Goal: Information Seeking & Learning: Find contact information

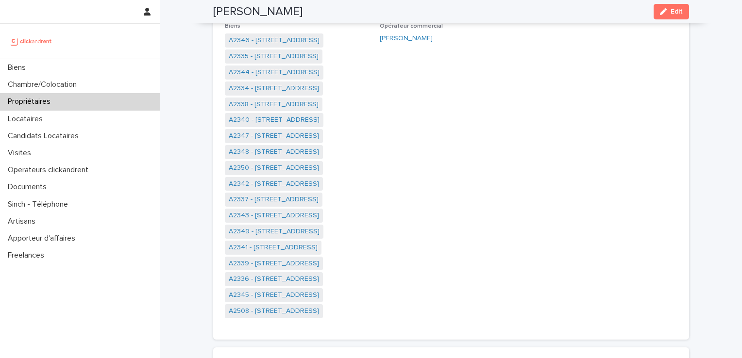
scroll to position [154, 0]
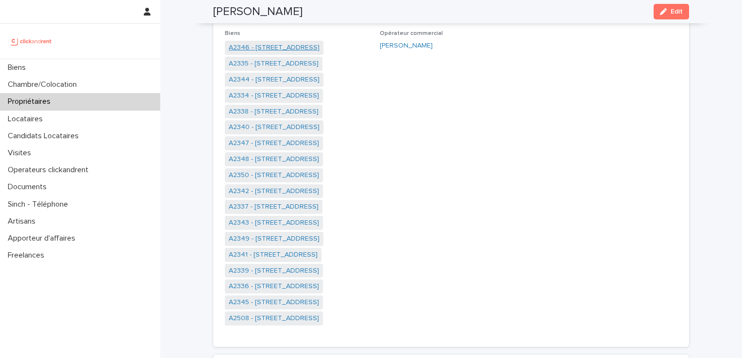
click at [289, 45] on link "A2346 - [STREET_ADDRESS]" at bounding box center [274, 48] width 91 height 10
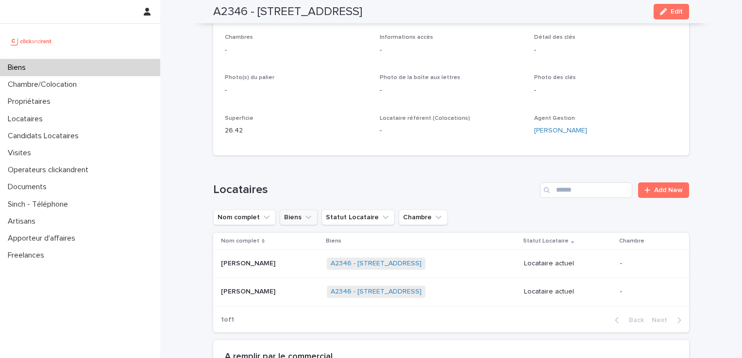
scroll to position [243, 0]
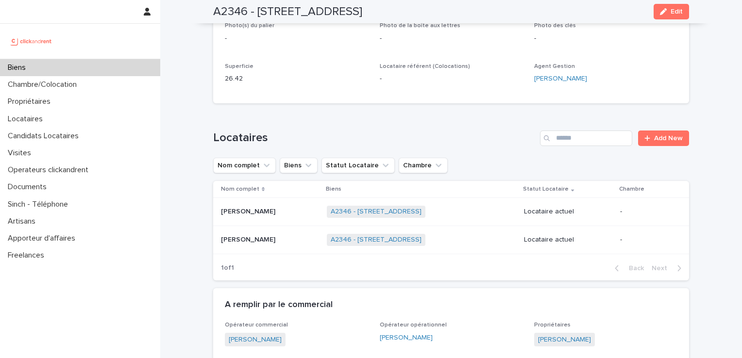
click at [227, 212] on p "Louis Chenneveau" at bounding box center [249, 211] width 56 height 10
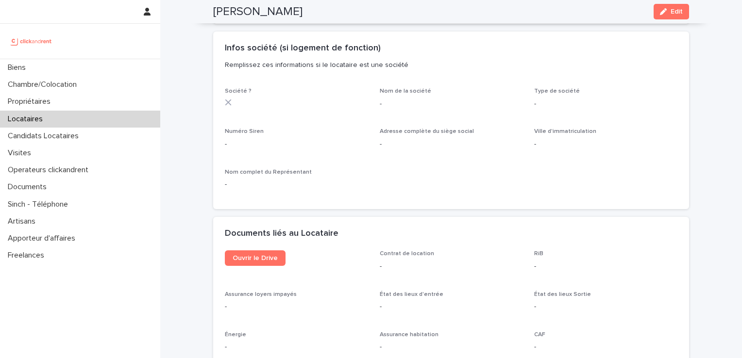
scroll to position [824, 0]
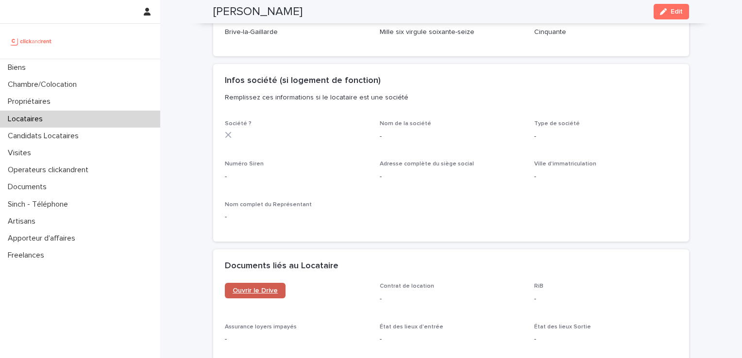
click at [255, 294] on link "Ouvrir le Drive" at bounding box center [255, 291] width 61 height 16
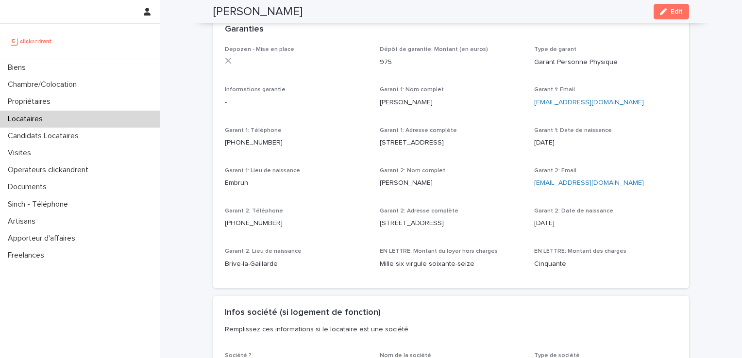
scroll to position [581, 0]
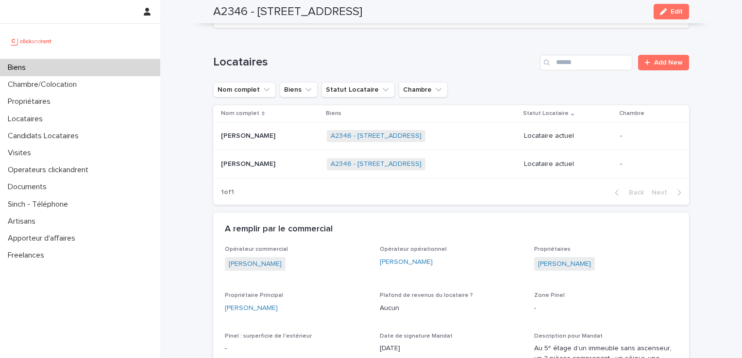
scroll to position [247, 0]
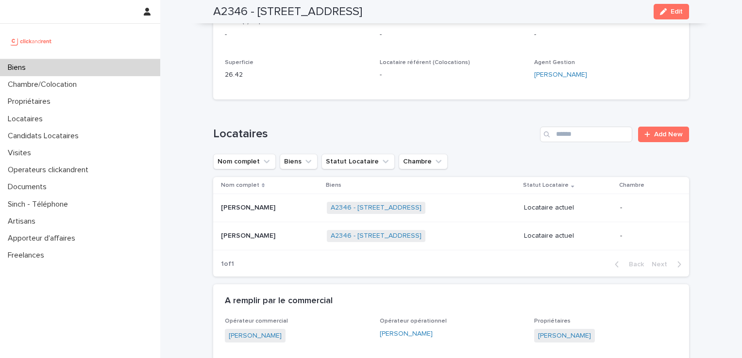
click at [241, 237] on p "Lou Le Quilliec" at bounding box center [249, 235] width 56 height 10
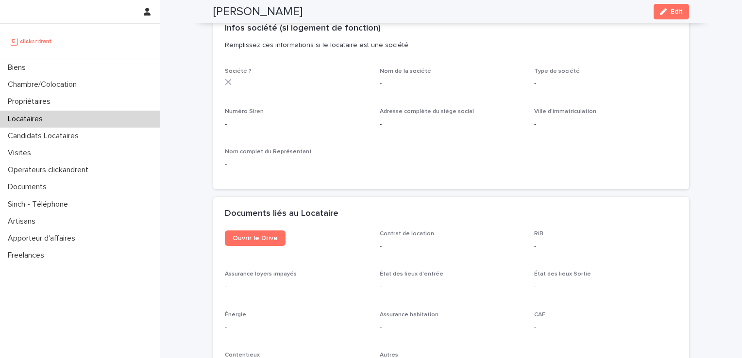
scroll to position [954, 0]
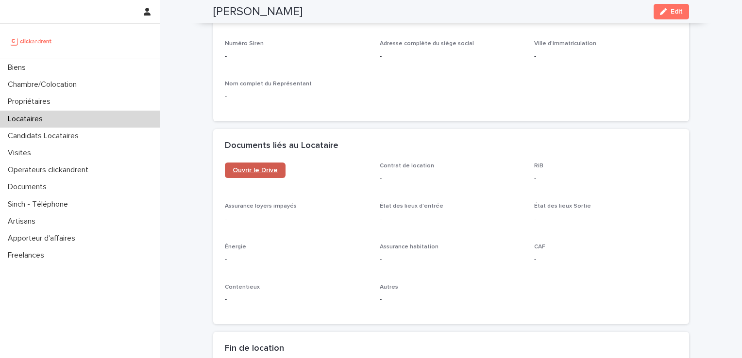
click at [252, 174] on span "Ouvrir le Drive" at bounding box center [254, 170] width 45 height 7
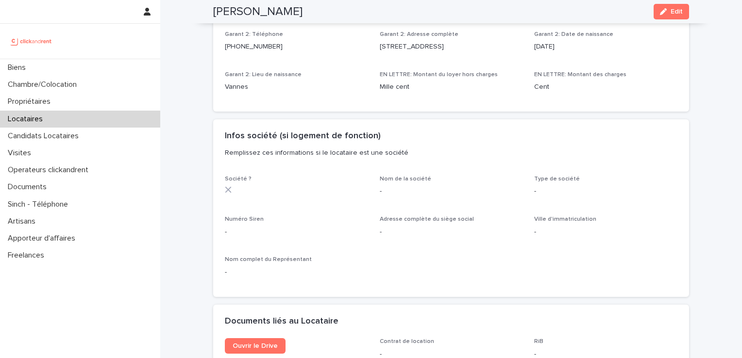
scroll to position [776, 0]
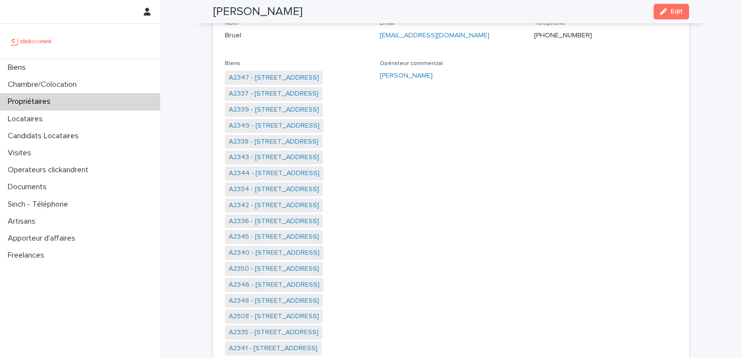
scroll to position [122, 0]
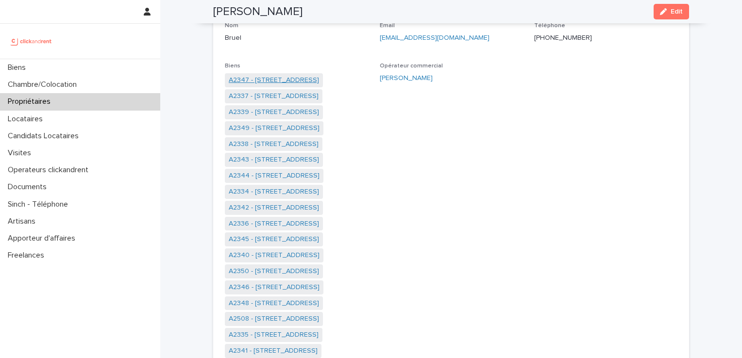
click at [262, 77] on link "A2347 - [STREET_ADDRESS]" at bounding box center [274, 80] width 90 height 10
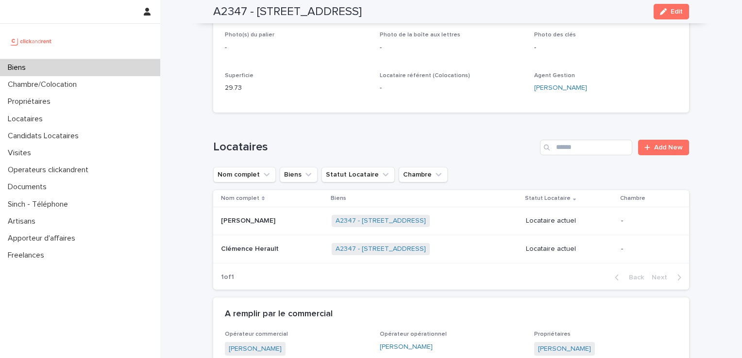
scroll to position [259, 0]
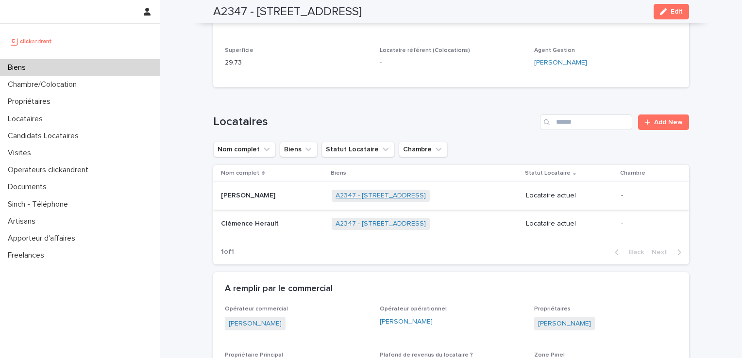
click at [393, 198] on link "A2347 - [STREET_ADDRESS]" at bounding box center [380, 196] width 90 height 8
click at [237, 195] on p "Damien Ferron" at bounding box center [249, 195] width 56 height 10
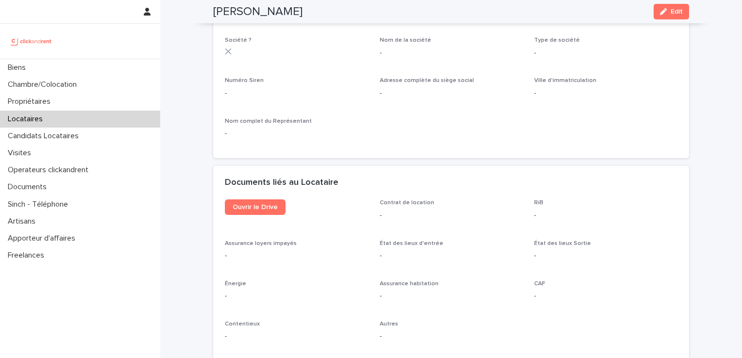
scroll to position [941, 0]
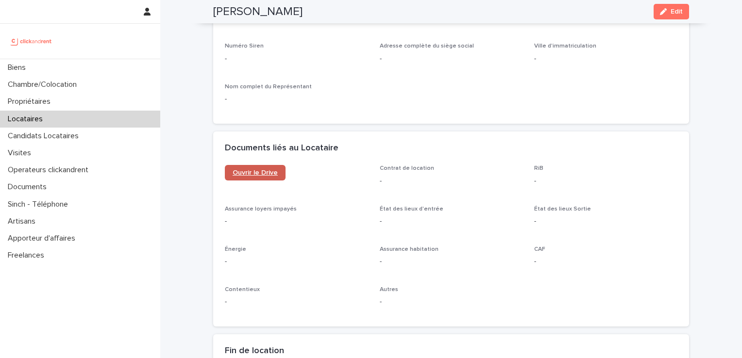
click at [241, 176] on link "Ouvrir le Drive" at bounding box center [255, 173] width 61 height 16
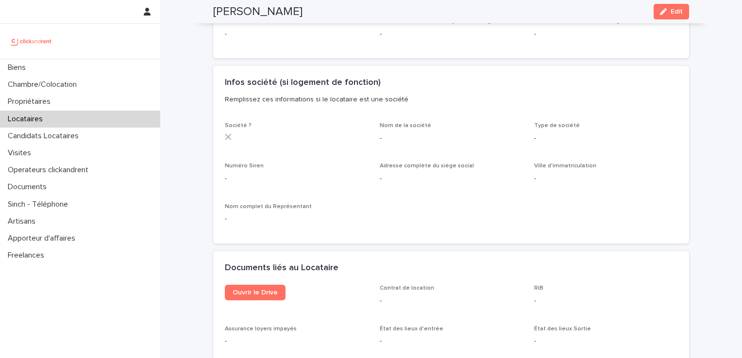
scroll to position [779, 0]
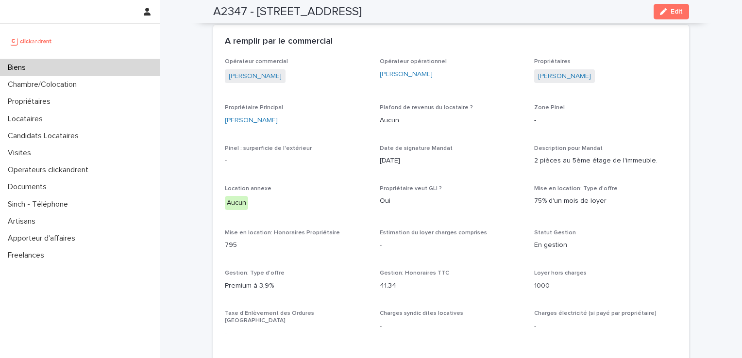
scroll to position [505, 0]
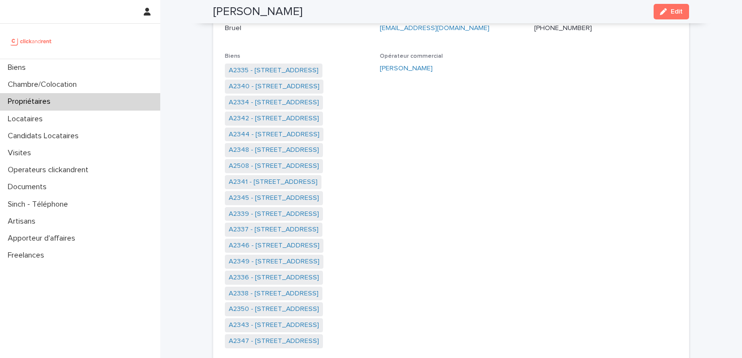
scroll to position [111, 0]
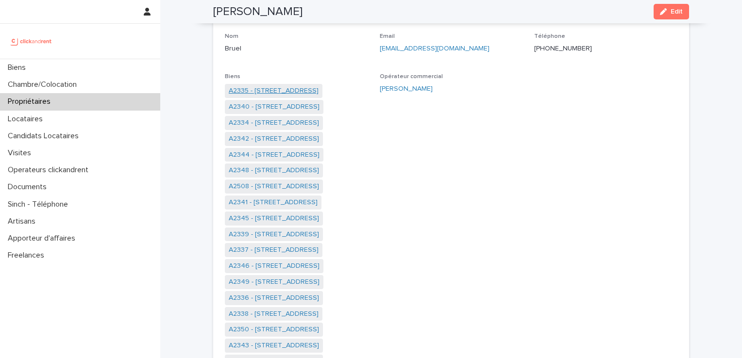
click at [248, 89] on link "A2335 - [STREET_ADDRESS]" at bounding box center [274, 91] width 90 height 10
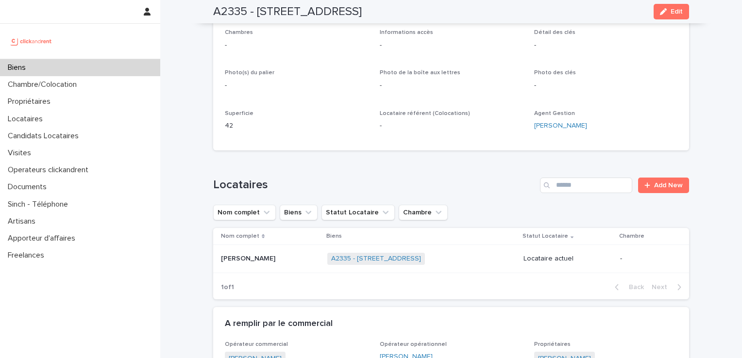
scroll to position [243, 0]
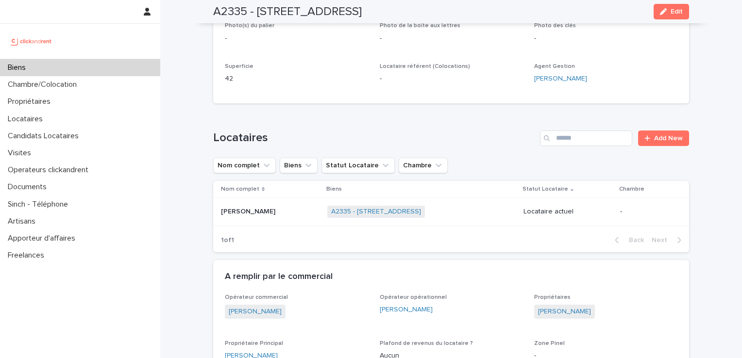
click at [241, 211] on p "François Valleriaux" at bounding box center [249, 211] width 56 height 10
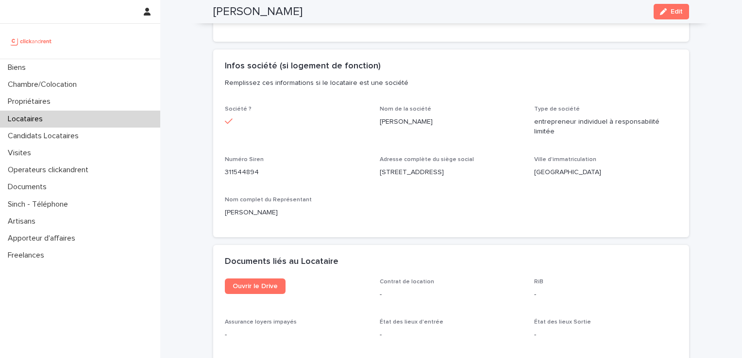
scroll to position [954, 0]
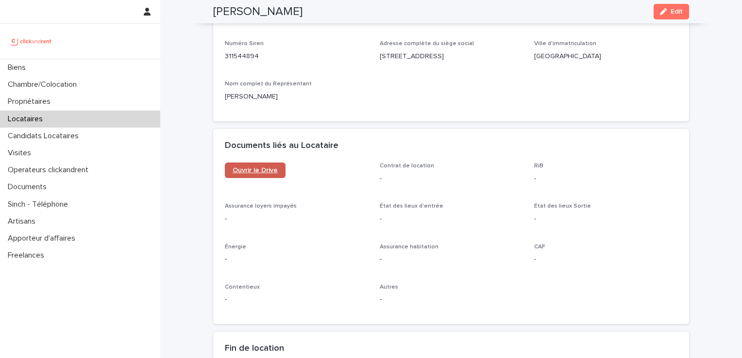
click at [250, 167] on span "Ouvrir le Drive" at bounding box center [254, 170] width 45 height 7
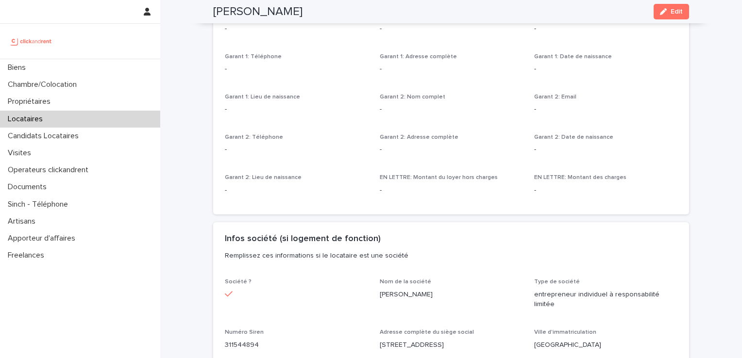
scroll to position [663, 0]
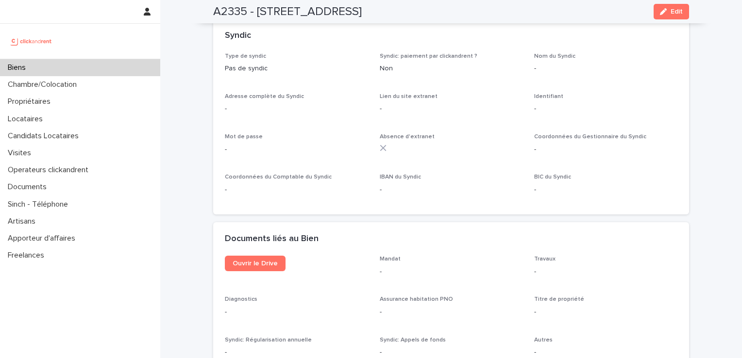
scroll to position [2652, 0]
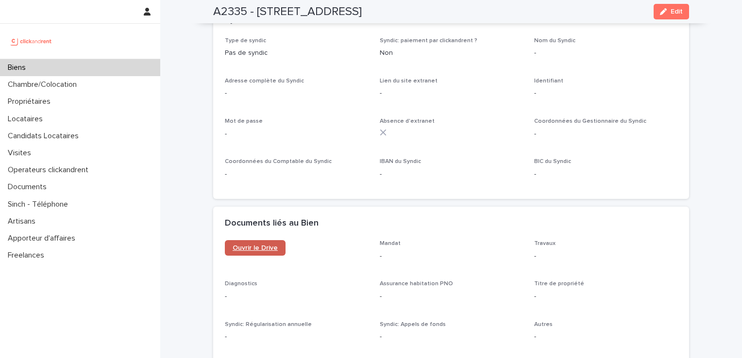
click at [246, 245] on span "Ouvrir le Drive" at bounding box center [254, 248] width 45 height 7
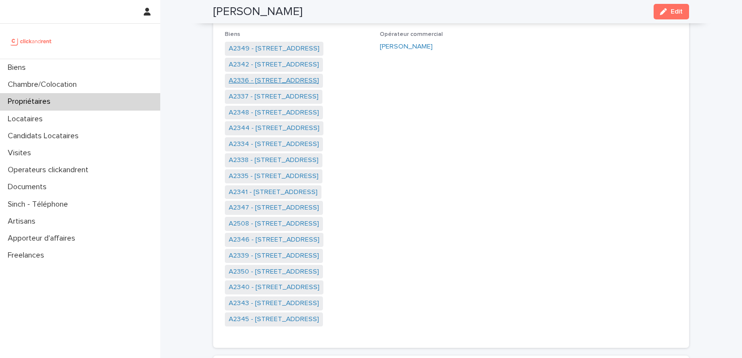
scroll to position [146, 0]
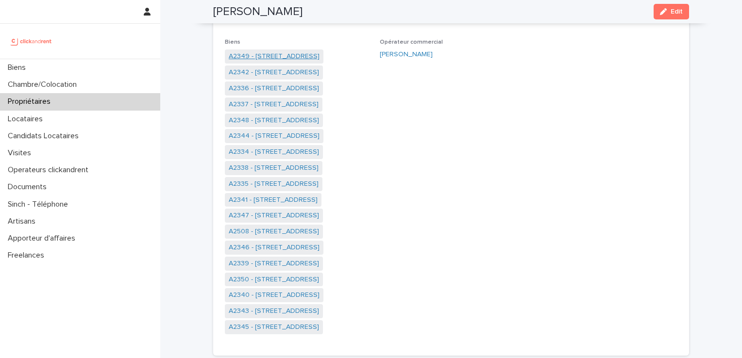
click at [281, 54] on link "A2349 - [STREET_ADDRESS]" at bounding box center [274, 56] width 91 height 10
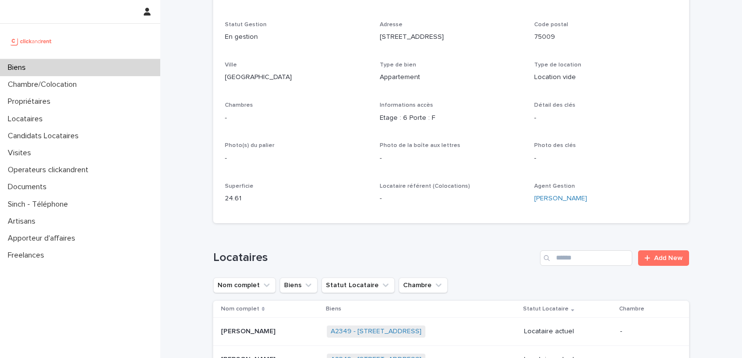
scroll to position [146, 0]
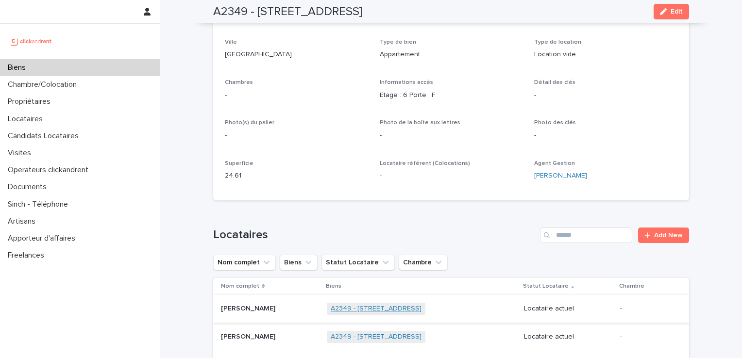
click at [347, 311] on link "A2349 - [STREET_ADDRESS]" at bounding box center [375, 309] width 91 height 8
click at [250, 305] on p "Léonard Hamroun" at bounding box center [249, 308] width 56 height 10
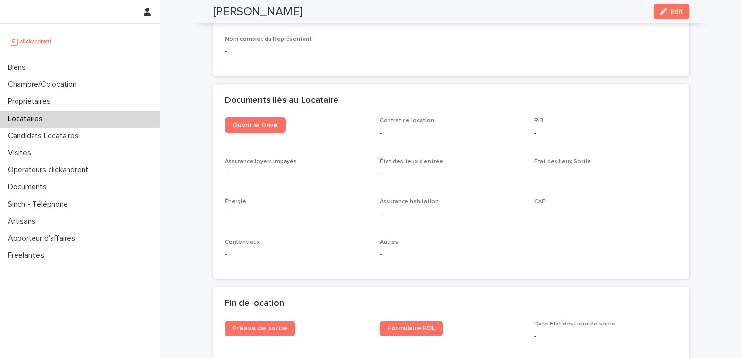
scroll to position [1035, 0]
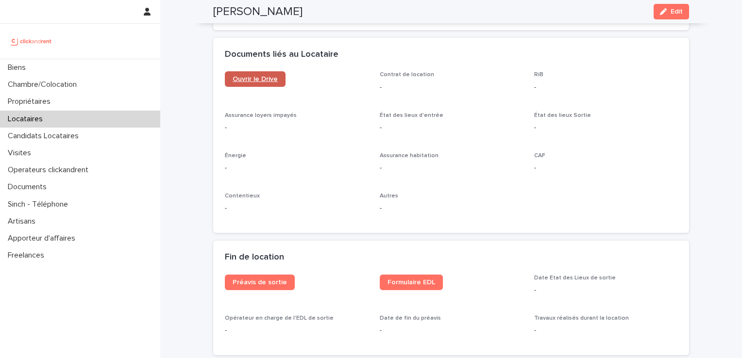
click at [259, 84] on link "Ouvrir le Drive" at bounding box center [255, 79] width 61 height 16
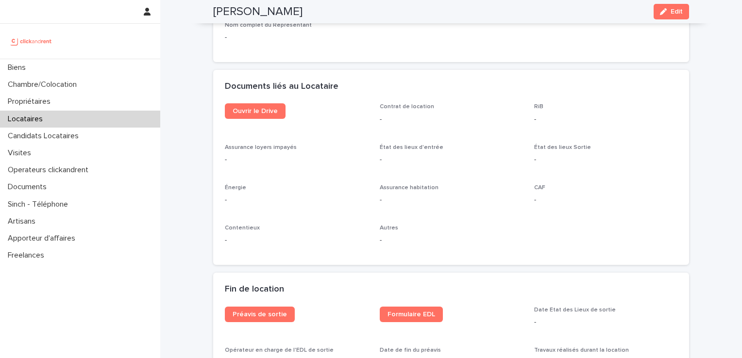
scroll to position [1003, 0]
drag, startPoint x: 278, startPoint y: 9, endPoint x: 258, endPoint y: 12, distance: 19.6
click at [258, 12] on div "Léonard Hamroun Edit" at bounding box center [451, 11] width 476 height 23
copy h2 "Hamroun"
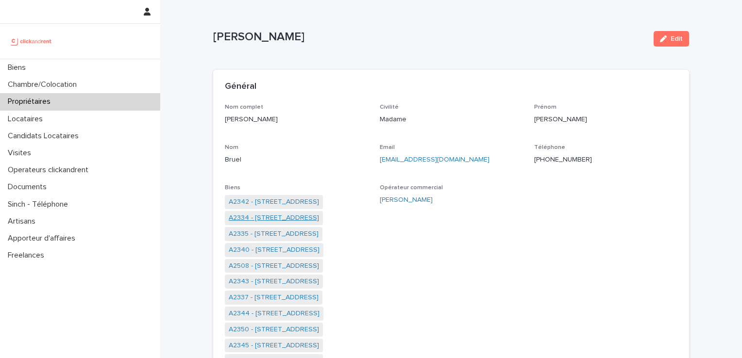
click at [251, 218] on link "A2334 - [STREET_ADDRESS]" at bounding box center [274, 218] width 90 height 10
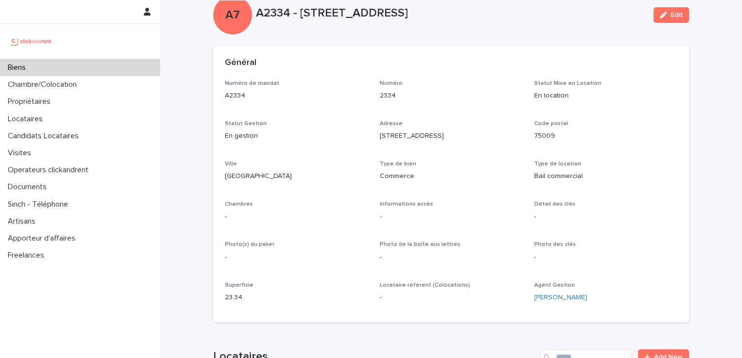
scroll to position [146, 0]
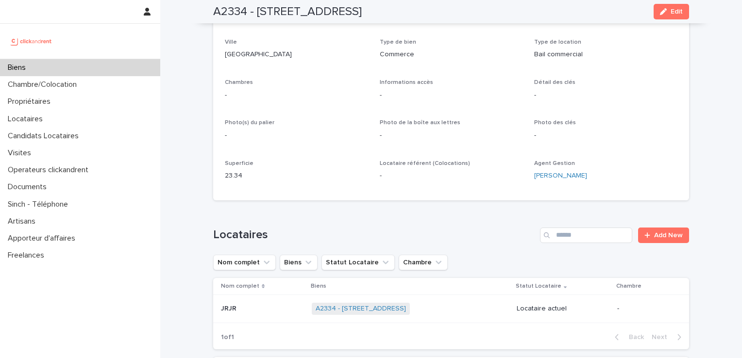
click at [241, 313] on div "JRJR JRJR" at bounding box center [262, 309] width 83 height 16
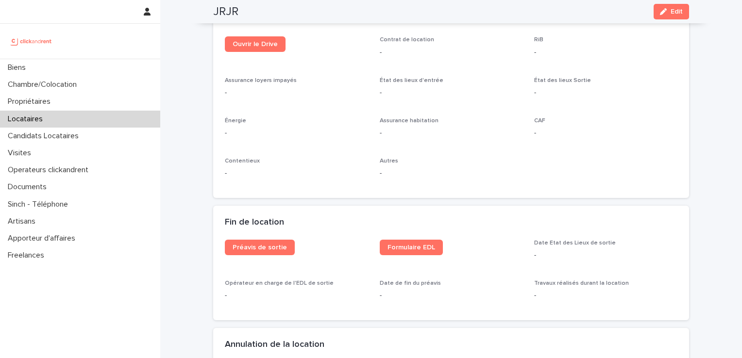
scroll to position [1024, 0]
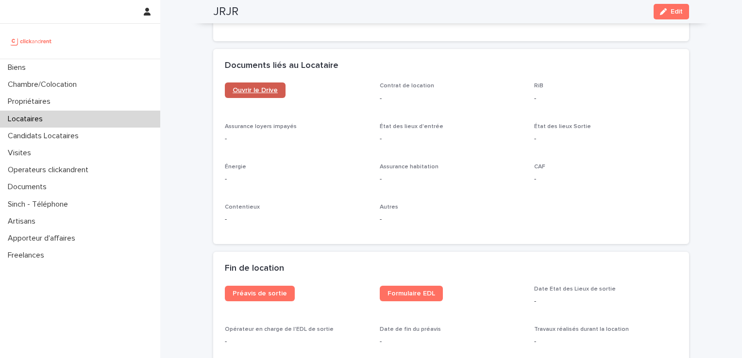
click at [260, 94] on span "Ouvrir le Drive" at bounding box center [254, 90] width 45 height 7
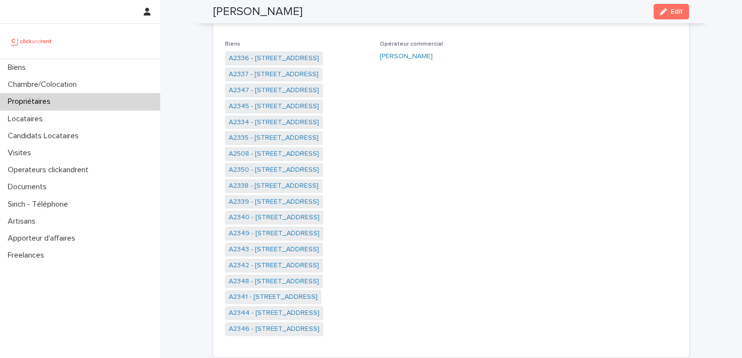
scroll to position [110, 0]
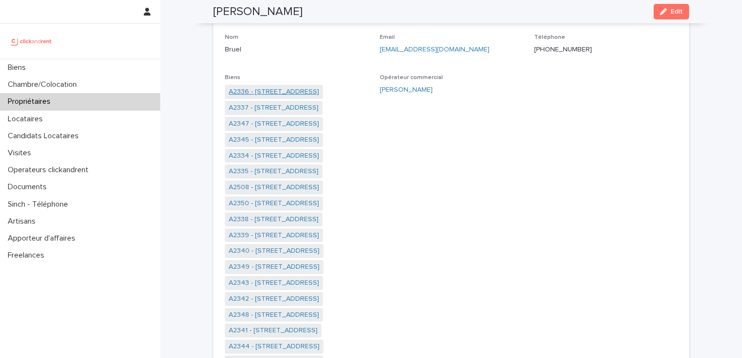
click at [283, 89] on link "A2336 - [STREET_ADDRESS]" at bounding box center [274, 92] width 90 height 10
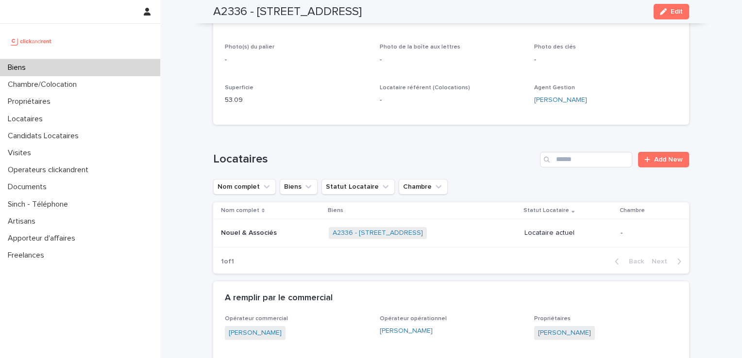
scroll to position [226, 0]
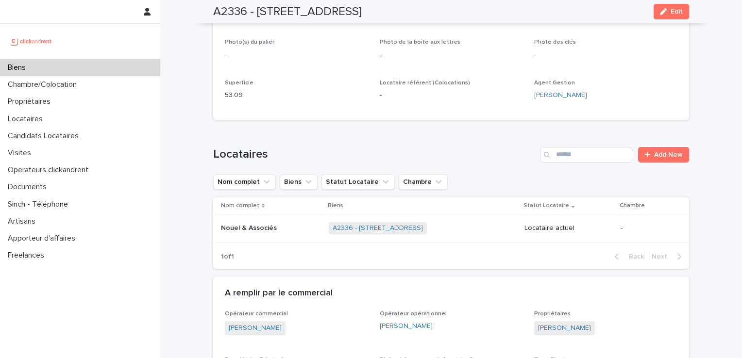
click at [250, 229] on p "Nouel & Associés" at bounding box center [250, 227] width 58 height 10
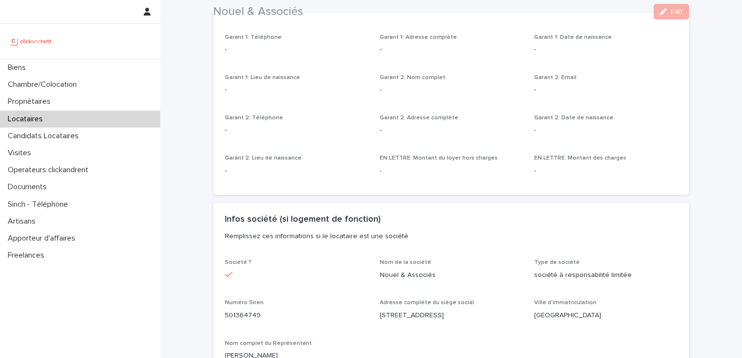
scroll to position [937, 0]
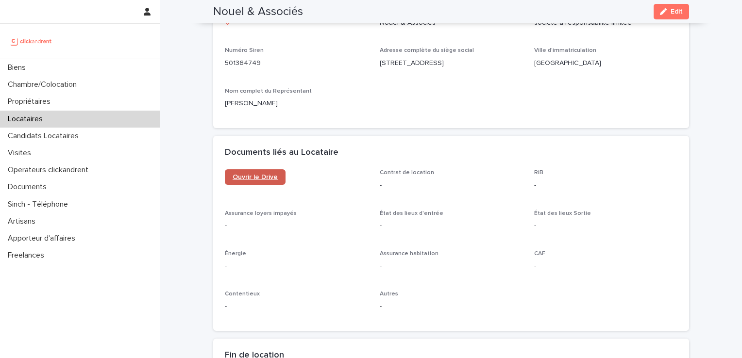
click at [258, 176] on span "Ouvrir le Drive" at bounding box center [254, 177] width 45 height 7
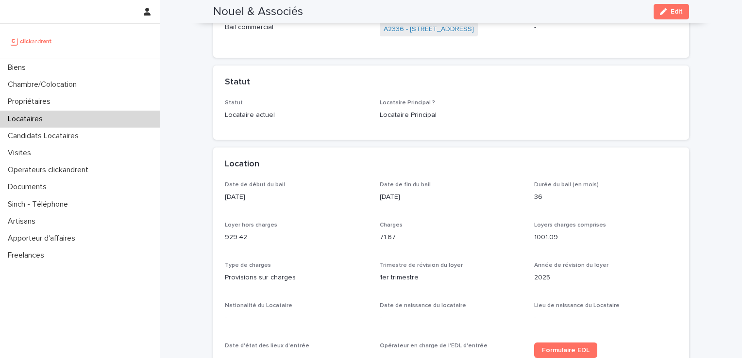
scroll to position [0, 0]
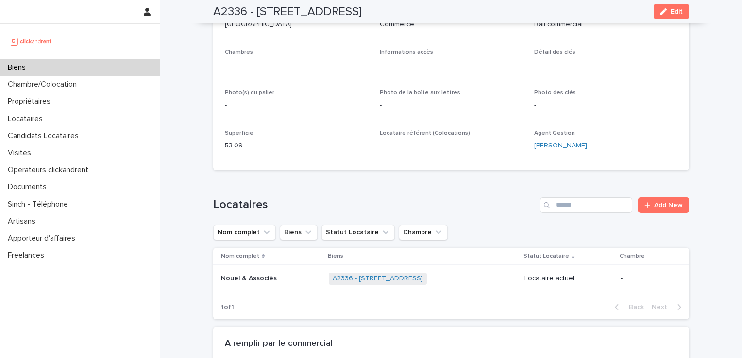
scroll to position [178, 0]
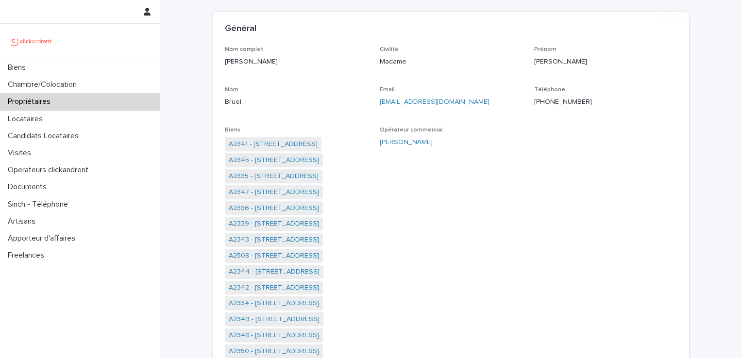
scroll to position [113, 0]
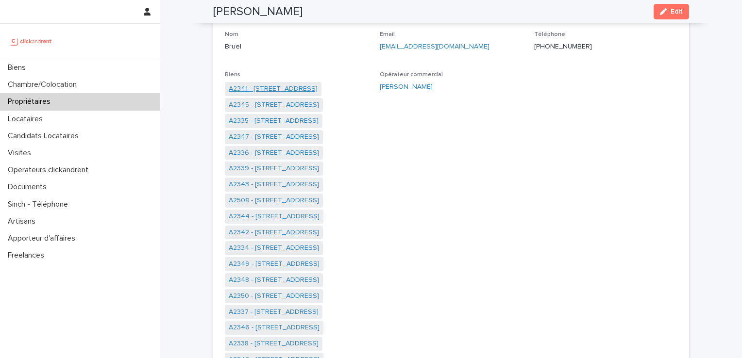
click at [258, 92] on link "A2341 - [STREET_ADDRESS]" at bounding box center [273, 89] width 89 height 10
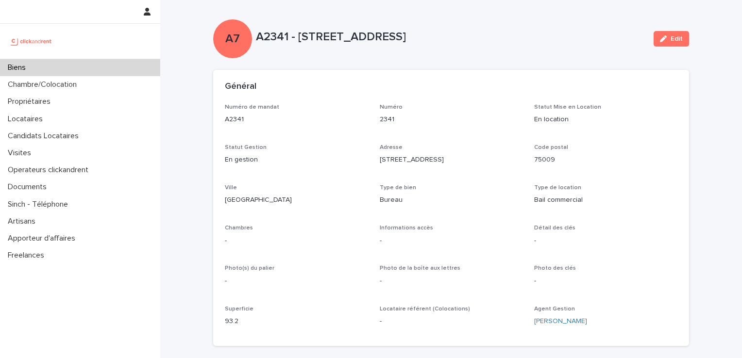
click at [260, 285] on p "-" at bounding box center [296, 281] width 143 height 10
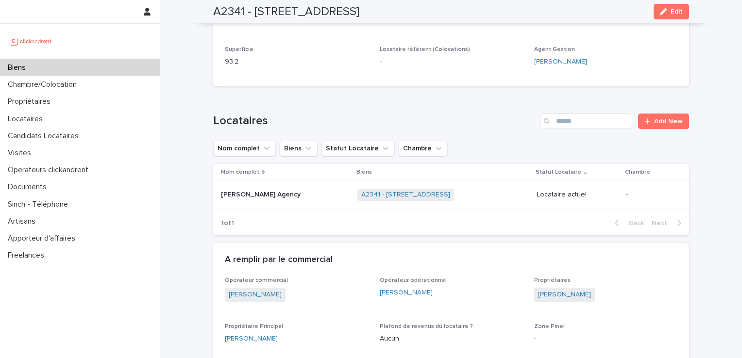
scroll to position [291, 0]
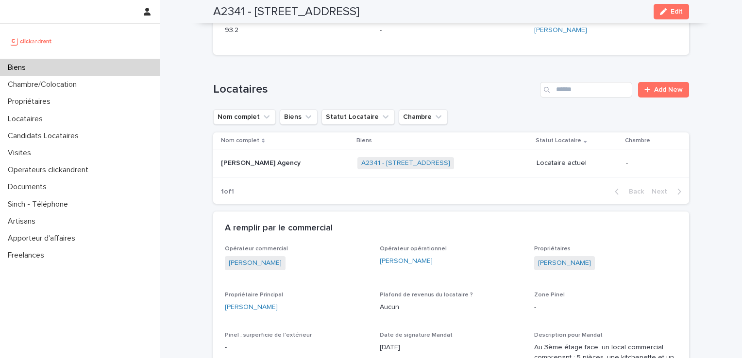
click at [260, 160] on p "Lisa Gorman Agency" at bounding box center [262, 162] width 82 height 10
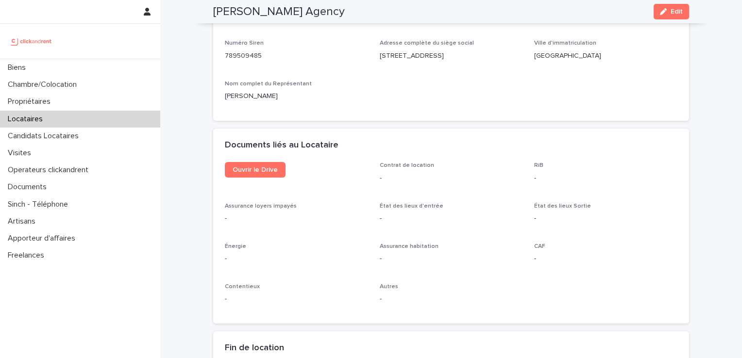
scroll to position [1045, 0]
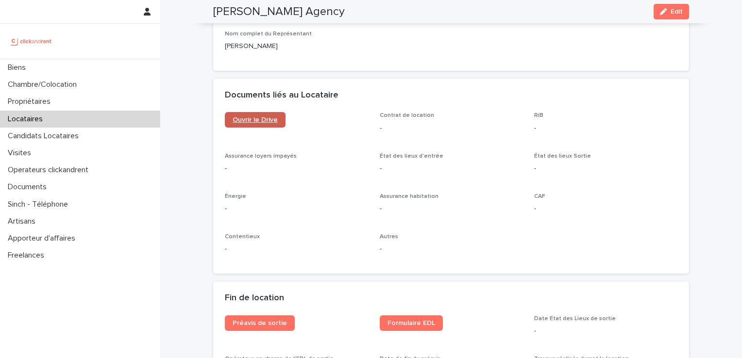
click at [256, 116] on span "Ouvrir le Drive" at bounding box center [254, 119] width 45 height 7
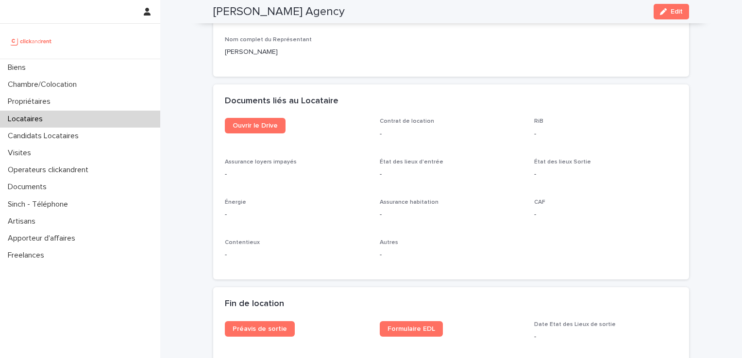
scroll to position [1029, 0]
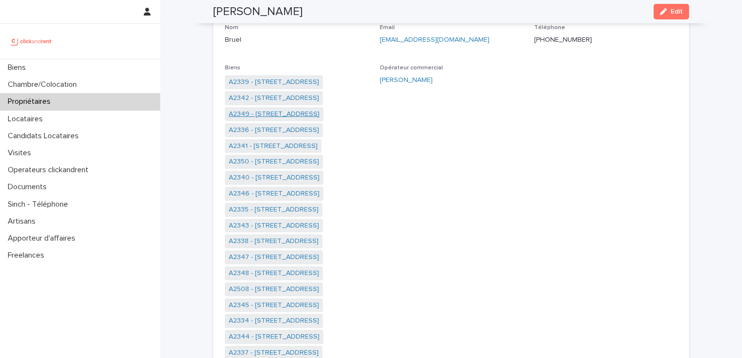
scroll to position [106, 0]
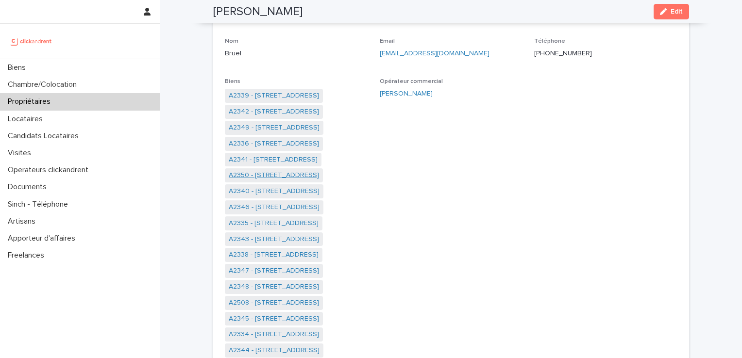
click at [290, 175] on link "A2350 - [STREET_ADDRESS]" at bounding box center [274, 175] width 90 height 10
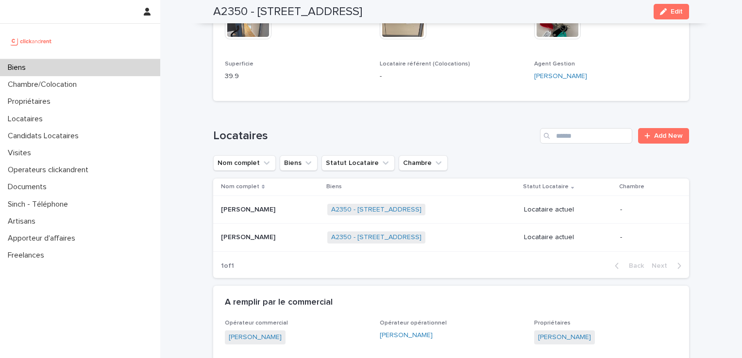
scroll to position [500, 0]
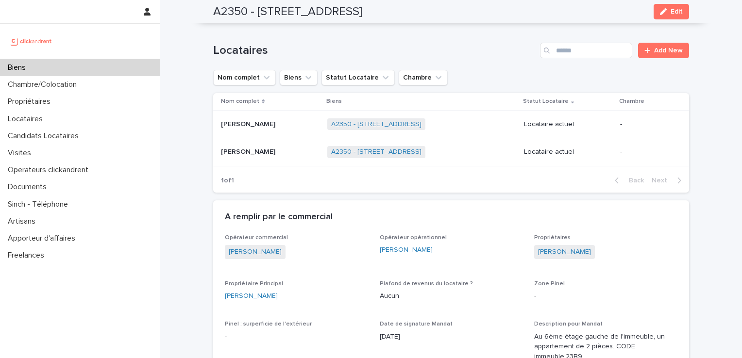
click at [237, 118] on p "Esther Mizdrak" at bounding box center [249, 123] width 56 height 10
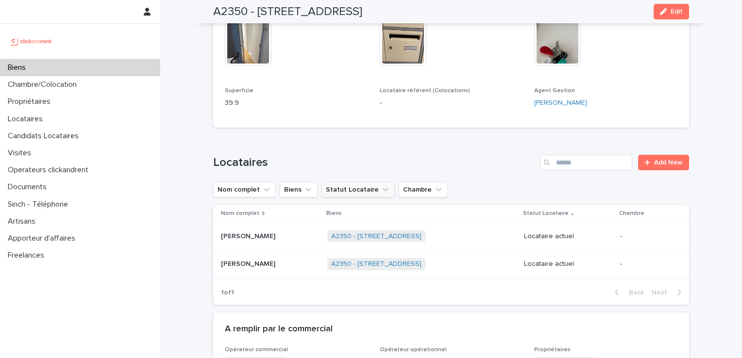
scroll to position [388, 0]
click at [254, 222] on td "Esther Mizdrak Esther Mizdrak" at bounding box center [268, 236] width 110 height 28
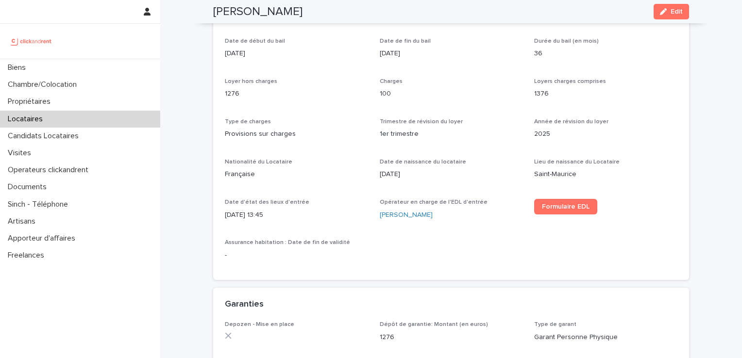
scroll to position [291, 0]
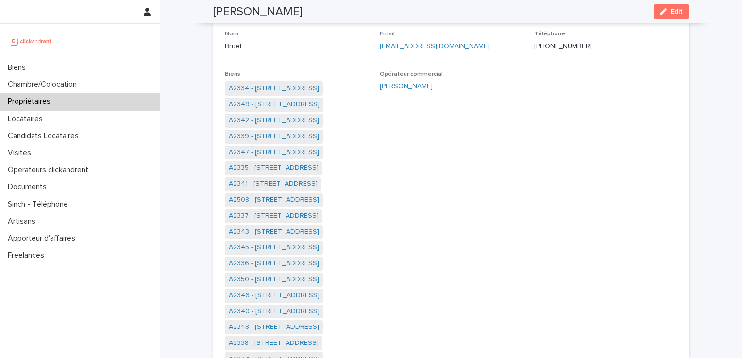
scroll to position [146, 0]
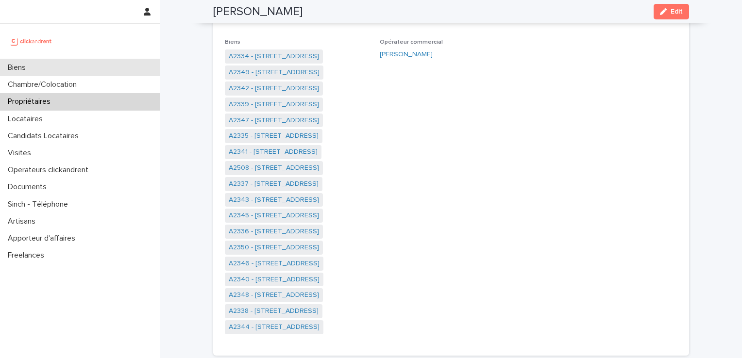
click at [38, 71] on div "Biens" at bounding box center [80, 67] width 160 height 17
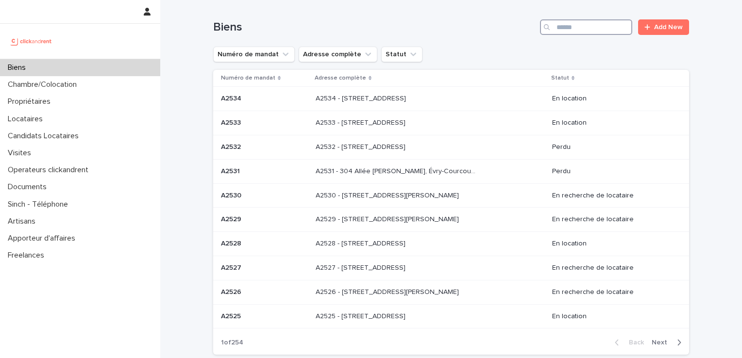
click at [587, 32] on input "Search" at bounding box center [586, 27] width 92 height 16
type input "*********"
click at [62, 103] on div "Propriétaires" at bounding box center [80, 101] width 160 height 17
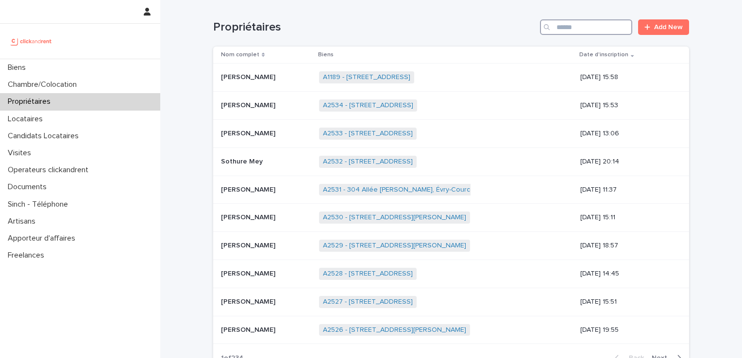
click at [575, 23] on input "Search" at bounding box center [586, 27] width 92 height 16
type input "*****"
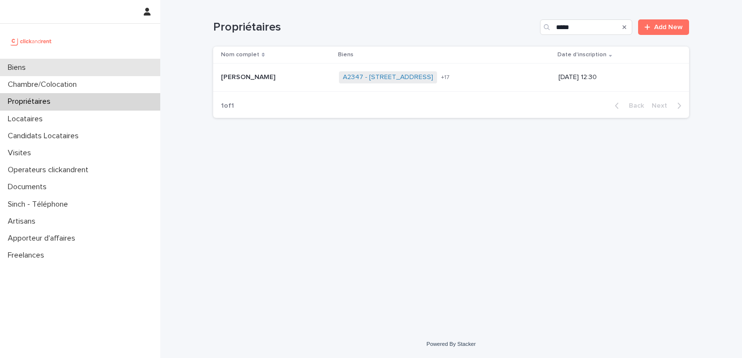
click at [59, 64] on div "Biens" at bounding box center [80, 67] width 160 height 17
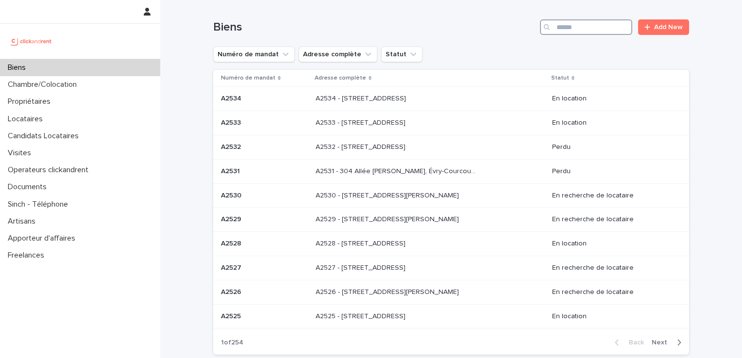
click at [583, 30] on input "Search" at bounding box center [586, 27] width 92 height 16
type input "********"
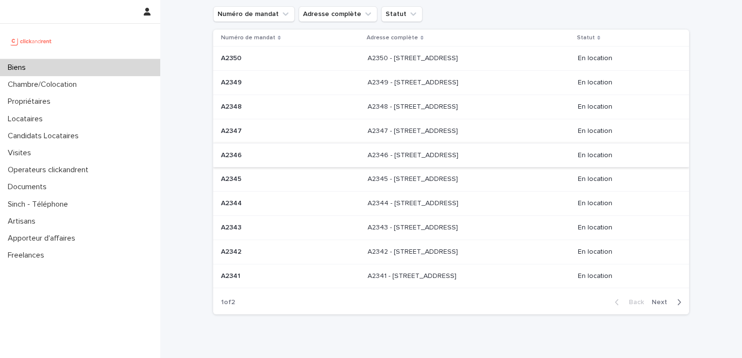
scroll to position [79, 0]
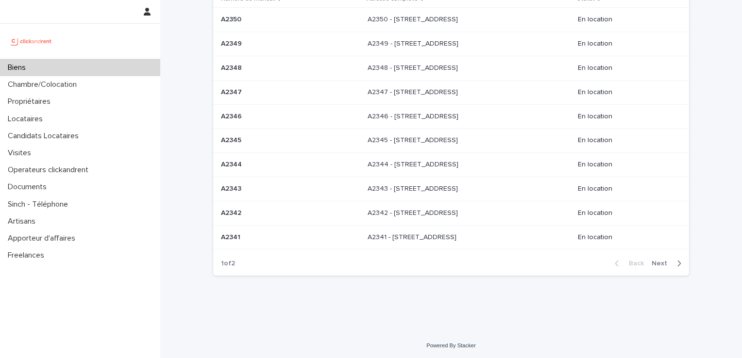
click at [656, 261] on span "Next" at bounding box center [661, 263] width 21 height 7
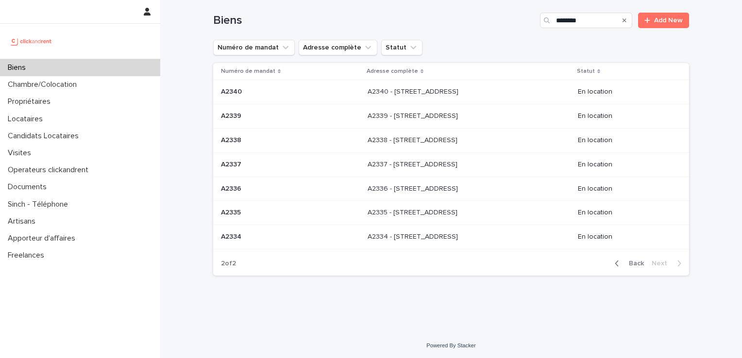
click at [630, 267] on div "Back Next" at bounding box center [648, 263] width 82 height 24
click at [629, 264] on span "Back" at bounding box center [633, 263] width 21 height 7
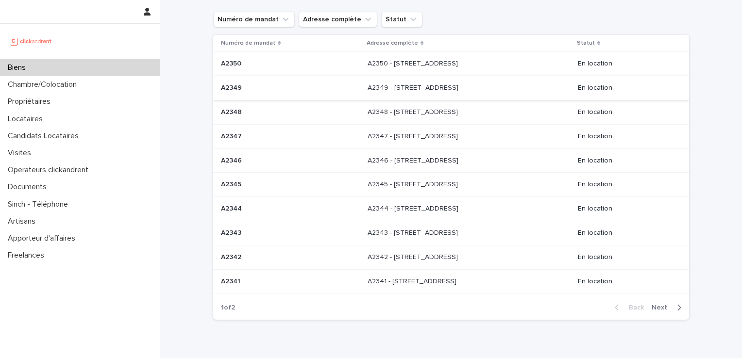
scroll to position [32, 0]
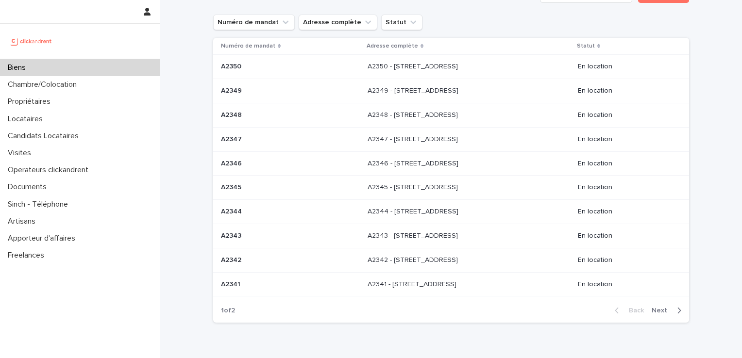
click at [221, 119] on div "A2348 A2348" at bounding box center [290, 115] width 139 height 16
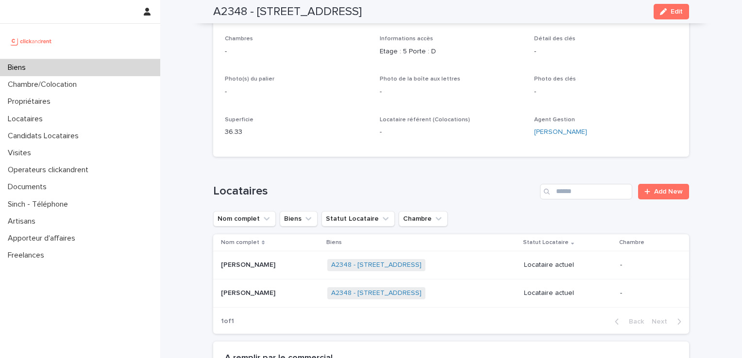
scroll to position [210, 0]
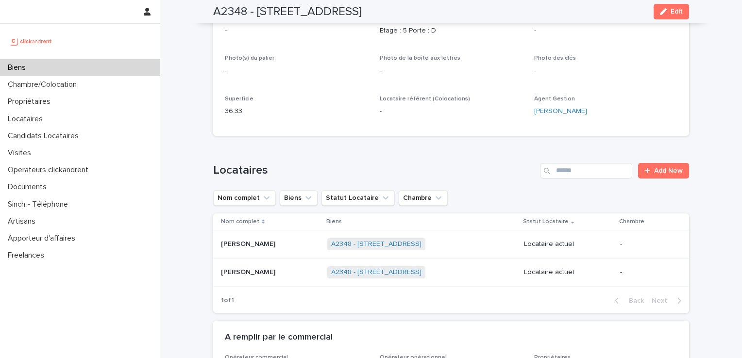
click at [258, 246] on p "Alissa Courouble" at bounding box center [249, 243] width 56 height 10
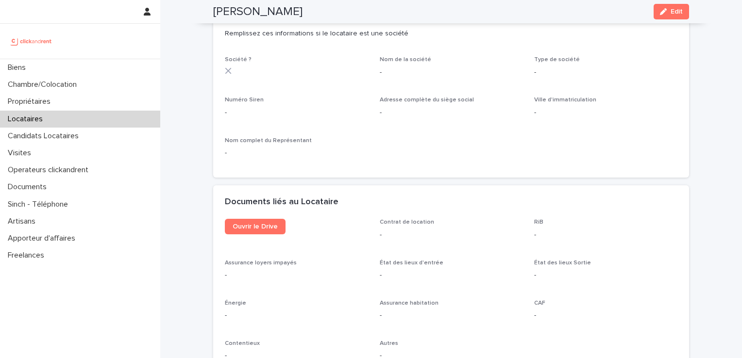
scroll to position [922, 0]
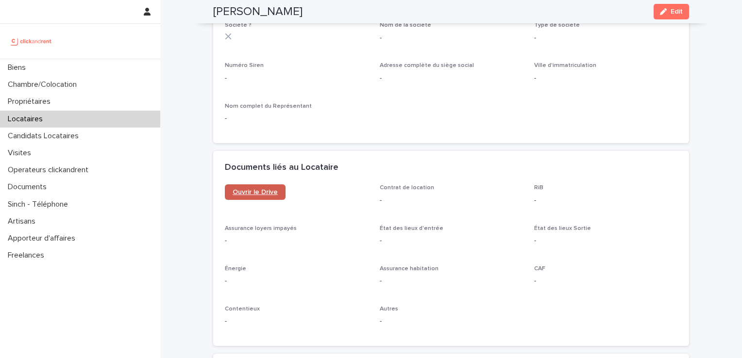
click at [251, 196] on span "Ouvrir le Drive" at bounding box center [254, 192] width 45 height 7
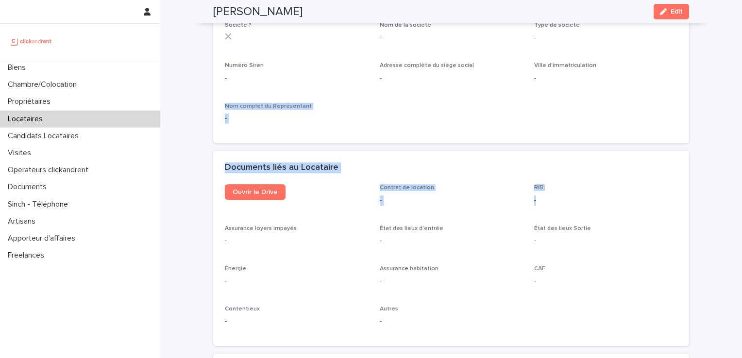
drag, startPoint x: 735, startPoint y: 224, endPoint x: 738, endPoint y: 96, distance: 128.2
click at [738, 96] on div "Biens Chambre/Colocation Propriétaires Locataires Candidats Locataires Visites …" at bounding box center [371, 179] width 742 height 358
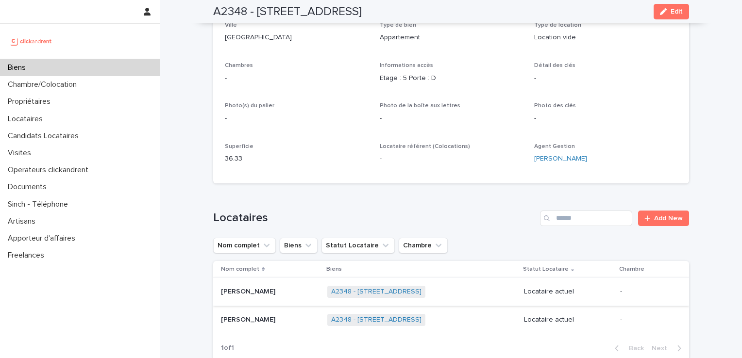
scroll to position [210, 0]
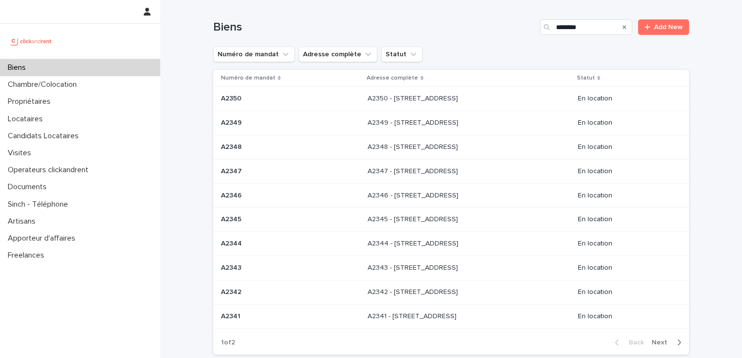
click at [242, 218] on p at bounding box center [290, 219] width 139 height 8
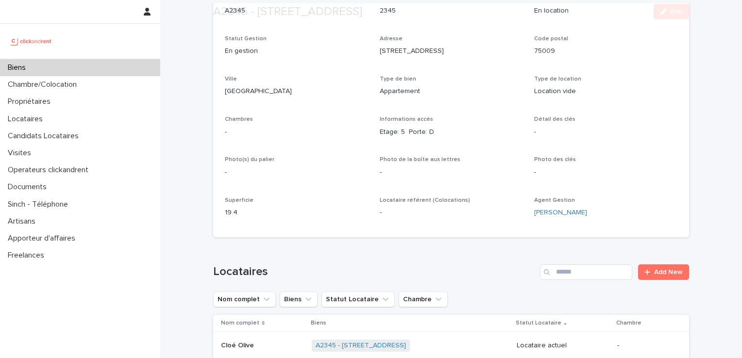
scroll to position [146, 0]
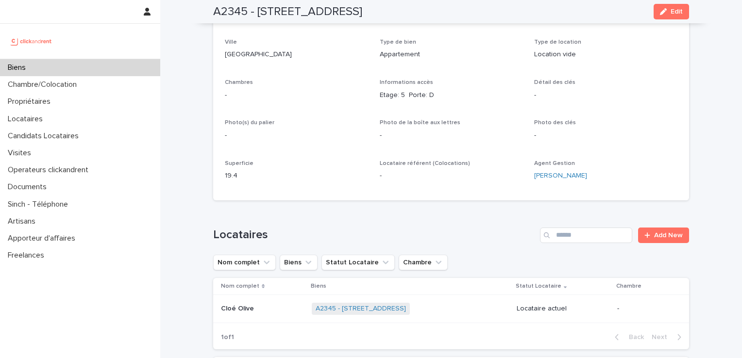
click at [231, 310] on p "Cloé Olive" at bounding box center [238, 308] width 35 height 10
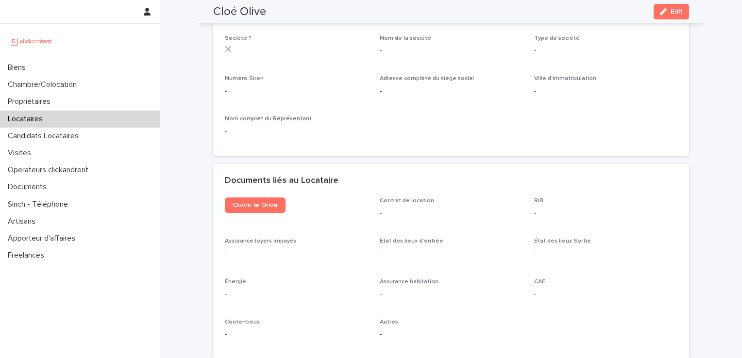
scroll to position [951, 0]
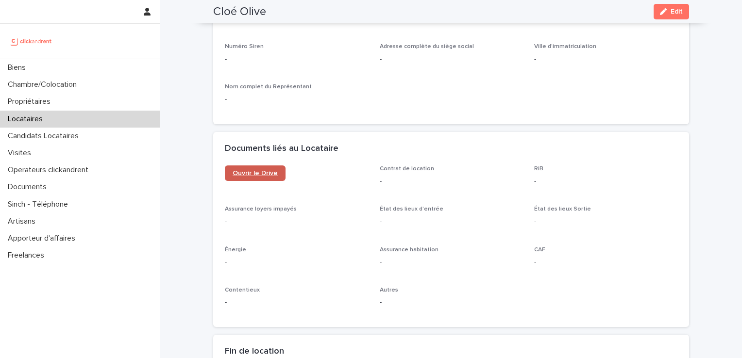
click at [256, 170] on span "Ouvrir le Drive" at bounding box center [254, 173] width 45 height 7
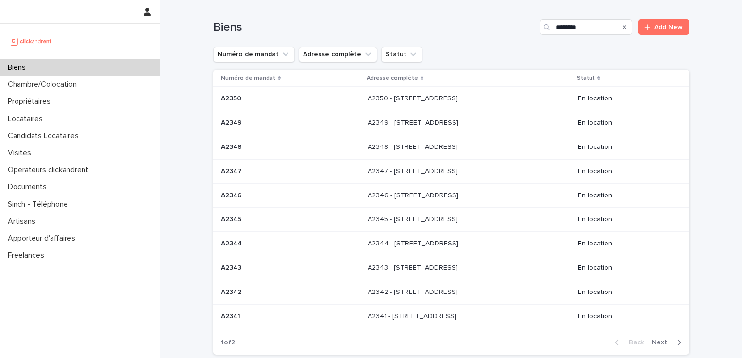
click at [252, 244] on p at bounding box center [290, 244] width 139 height 8
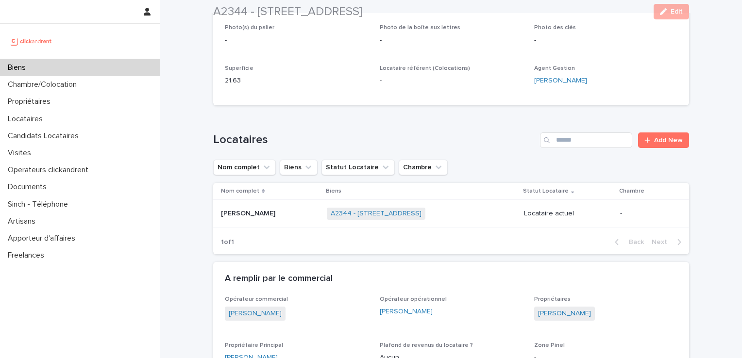
scroll to position [243, 0]
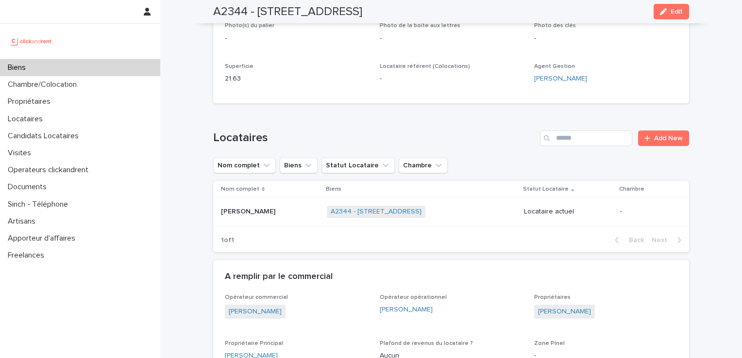
click at [236, 211] on p "Anais Granjard" at bounding box center [249, 211] width 56 height 10
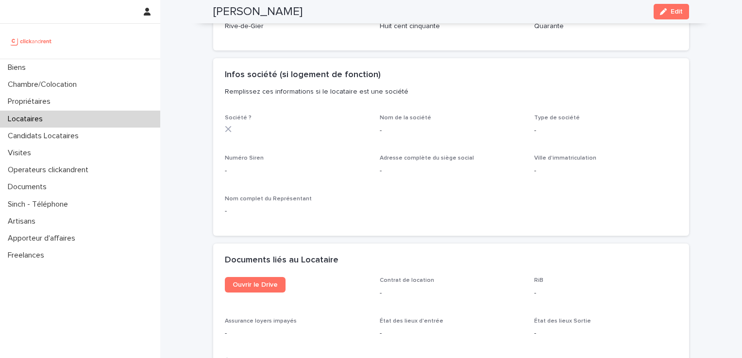
scroll to position [866, 0]
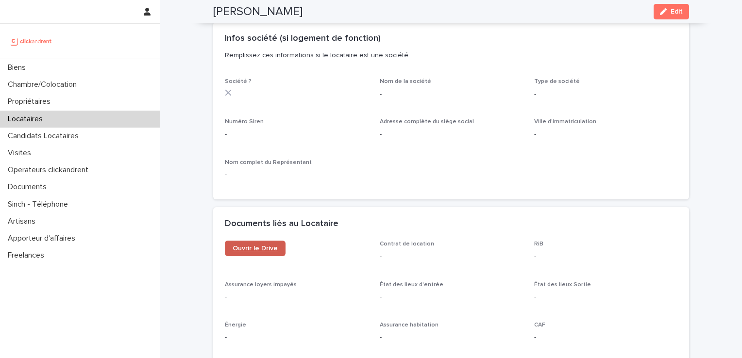
click at [255, 246] on span "Ouvrir le Drive" at bounding box center [254, 248] width 45 height 7
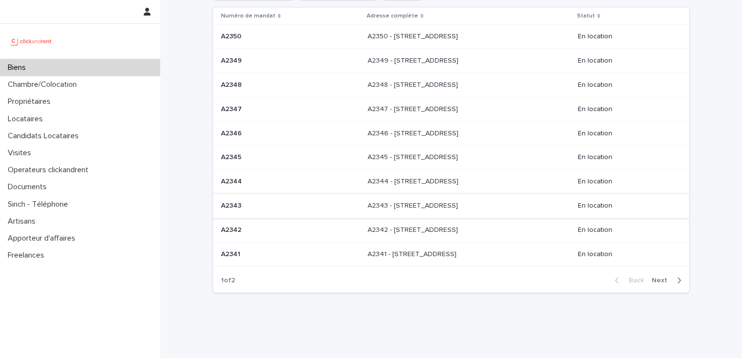
scroll to position [65, 0]
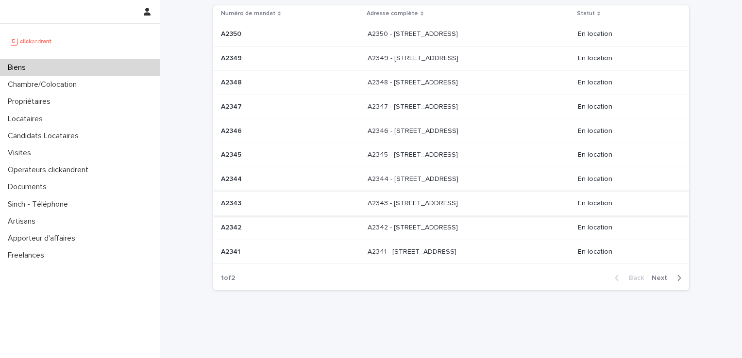
drag, startPoint x: 251, startPoint y: 175, endPoint x: 741, endPoint y: 168, distance: 489.7
click at [251, 175] on p at bounding box center [290, 179] width 139 height 8
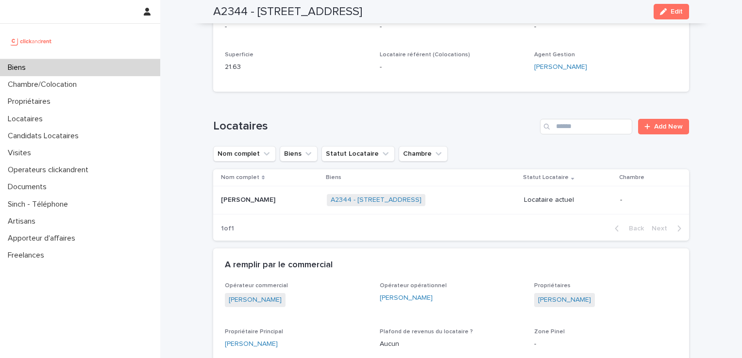
scroll to position [291, 0]
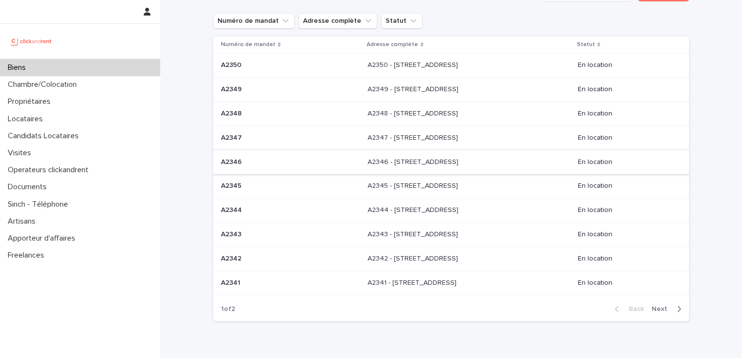
scroll to position [65, 0]
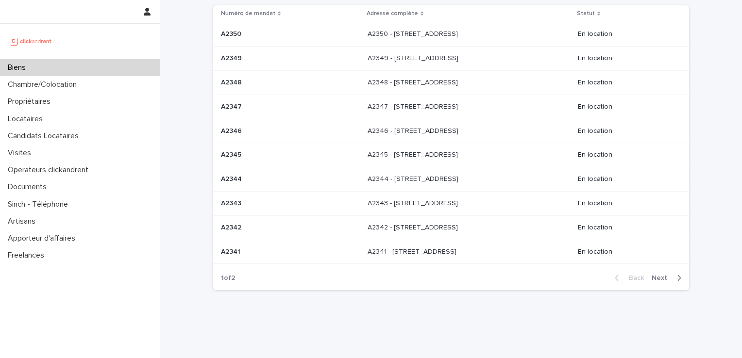
click at [281, 203] on p at bounding box center [290, 203] width 139 height 8
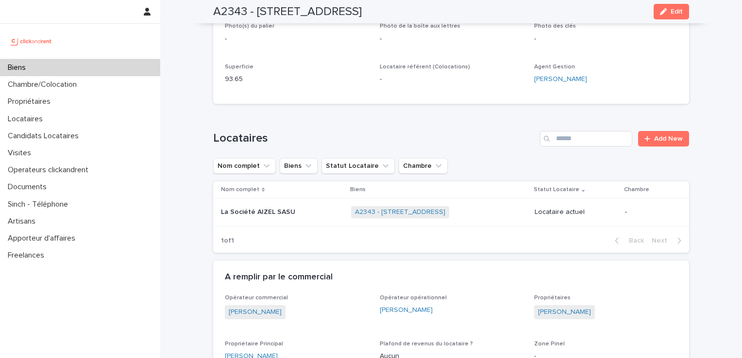
scroll to position [210, 0]
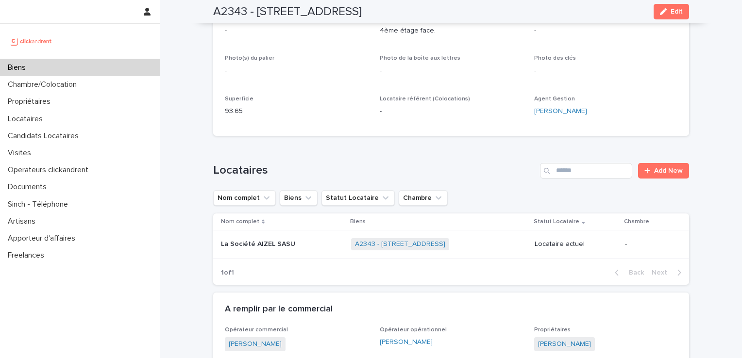
click at [263, 242] on p "La Société AIZEL SASU" at bounding box center [259, 243] width 76 height 10
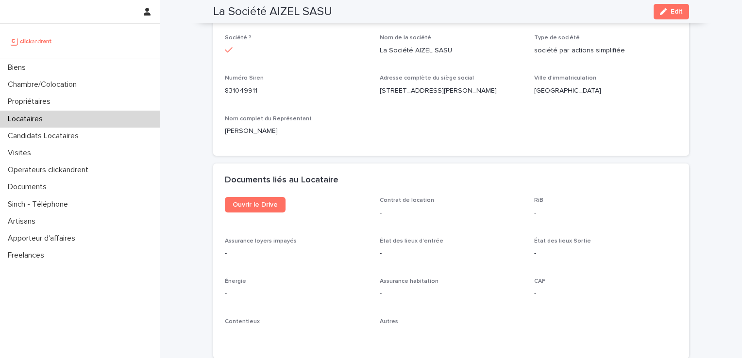
scroll to position [1035, 0]
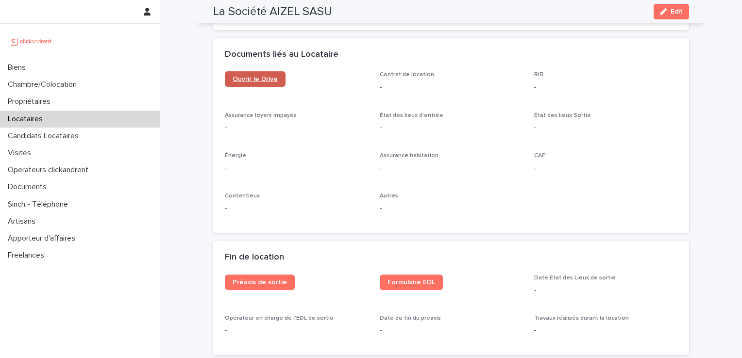
click at [266, 76] on span "Ouvrir le Drive" at bounding box center [254, 79] width 45 height 7
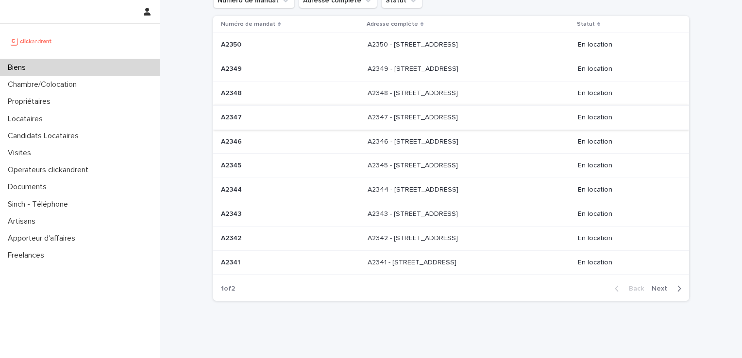
scroll to position [79, 0]
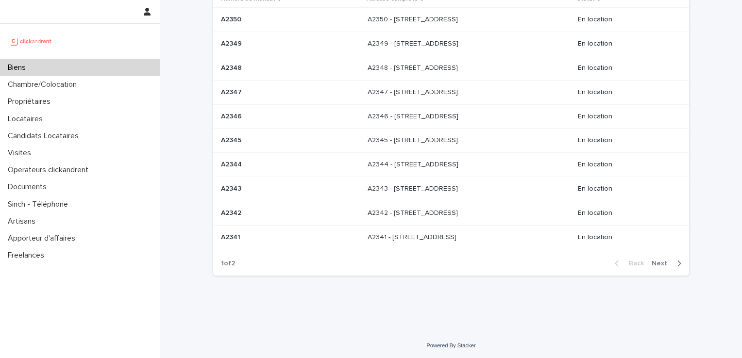
click at [262, 211] on p at bounding box center [290, 213] width 139 height 8
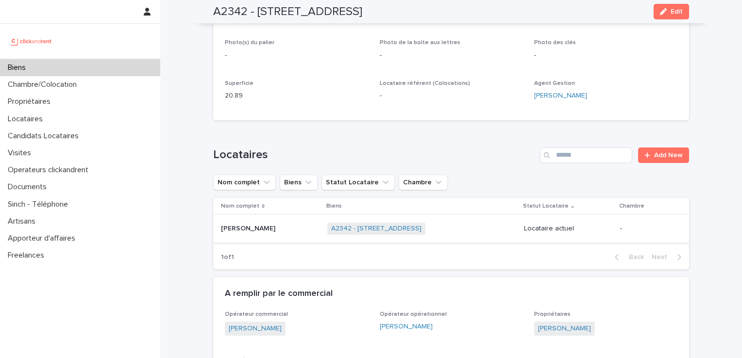
scroll to position [226, 0]
click at [248, 221] on div "Thelma Bouvier Thelma Bouvier" at bounding box center [270, 228] width 99 height 16
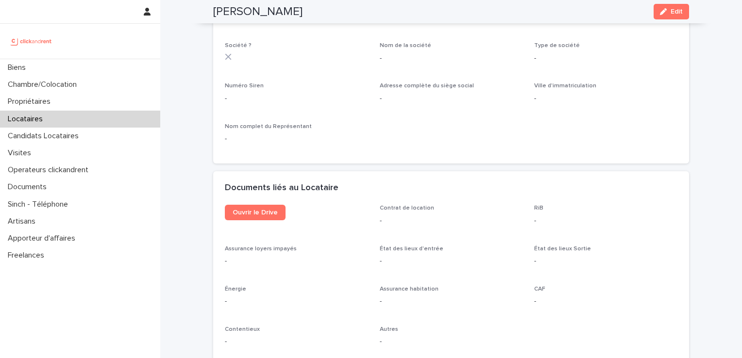
scroll to position [913, 0]
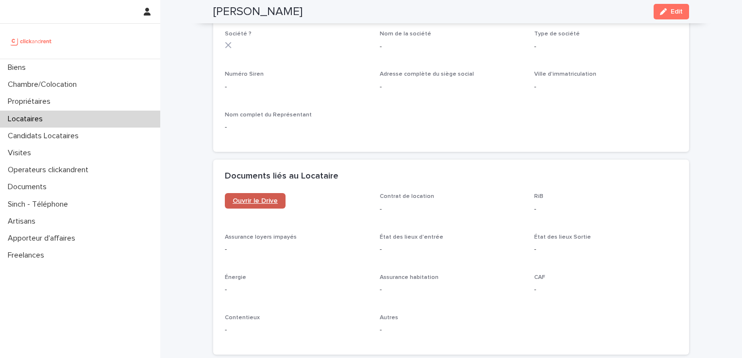
click at [256, 202] on span "Ouvrir le Drive" at bounding box center [254, 201] width 45 height 7
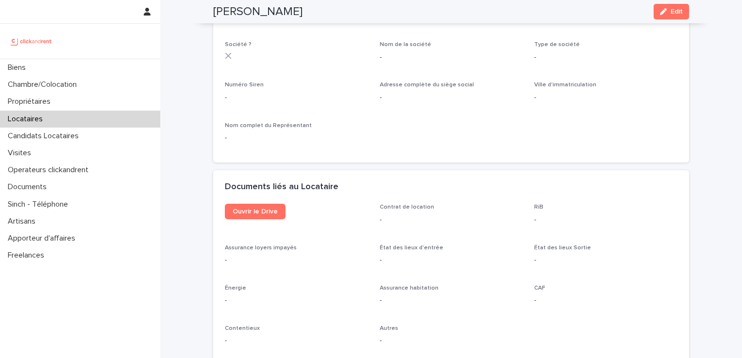
scroll to position [901, 0]
click at [265, 213] on span "Ouvrir le Drive" at bounding box center [254, 213] width 45 height 7
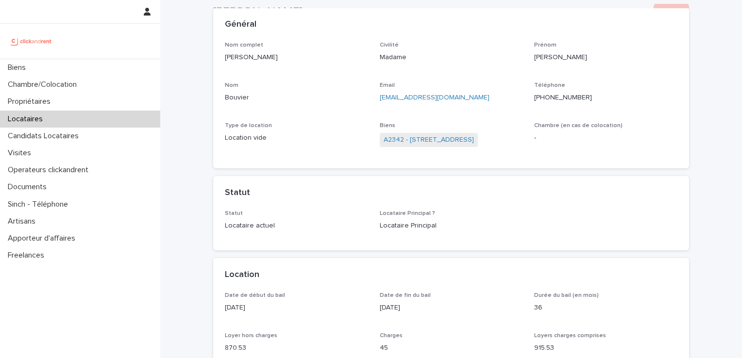
scroll to position [0, 0]
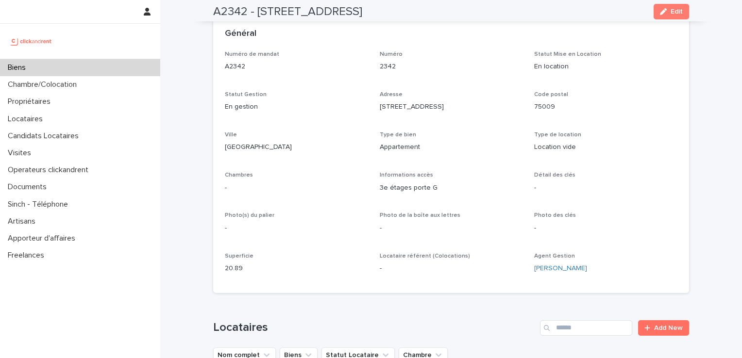
scroll to position [49, 0]
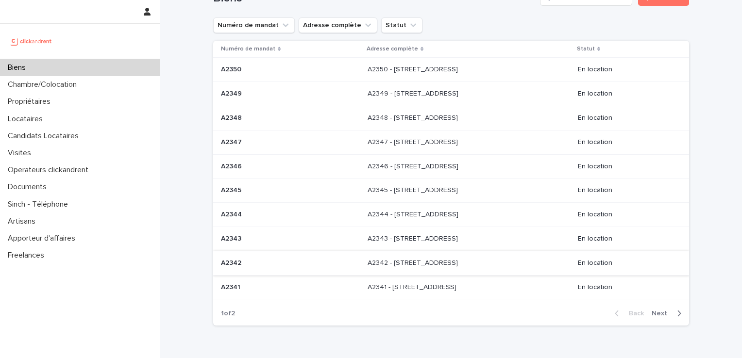
scroll to position [79, 0]
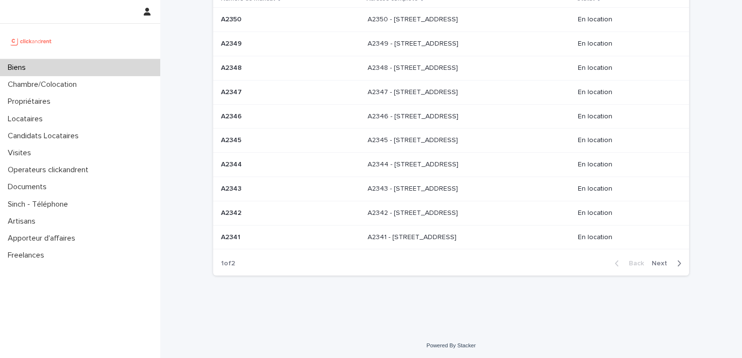
click at [257, 239] on p at bounding box center [290, 237] width 139 height 8
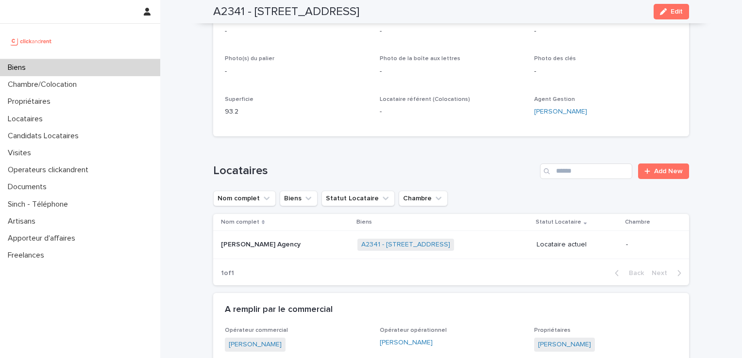
scroll to position [210, 0]
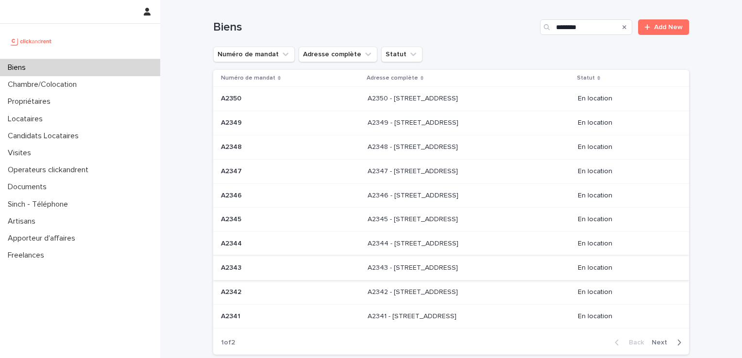
scroll to position [79, 0]
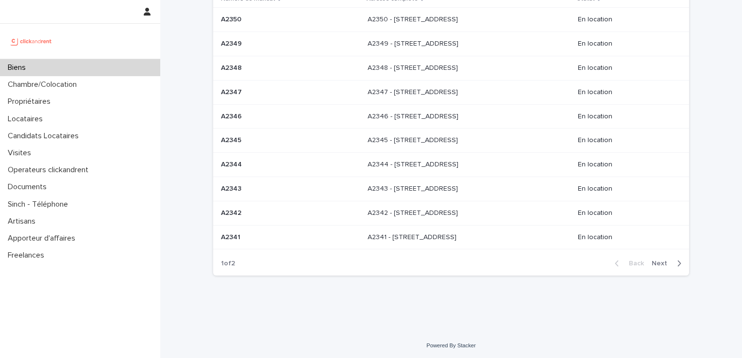
click at [660, 267] on div "Back Next" at bounding box center [648, 263] width 82 height 24
click at [663, 263] on span "Next" at bounding box center [661, 263] width 21 height 7
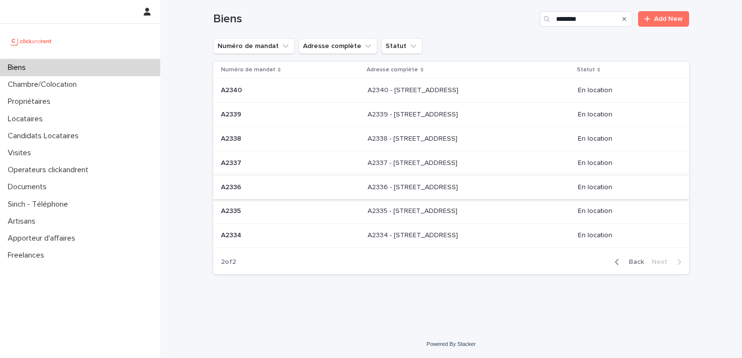
scroll to position [7, 0]
click at [309, 92] on p at bounding box center [290, 92] width 139 height 8
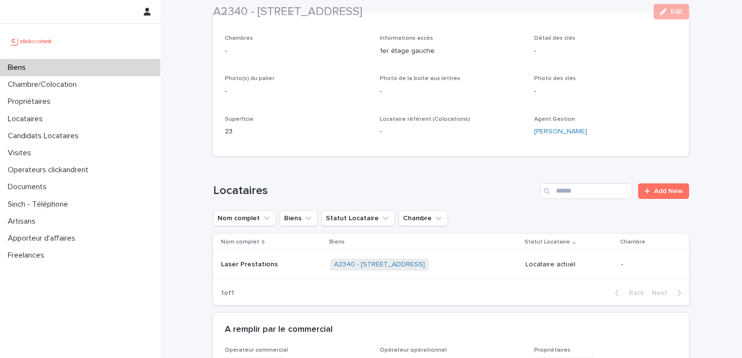
scroll to position [226, 0]
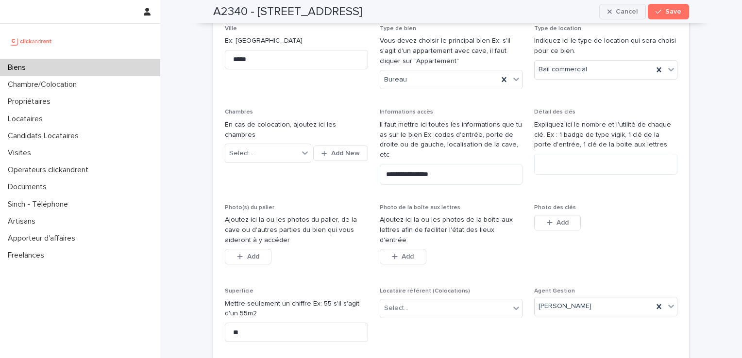
click at [615, 11] on span "Cancel" at bounding box center [626, 11] width 22 height 7
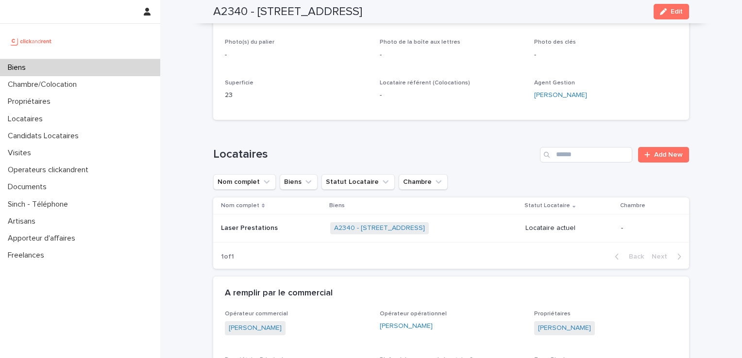
click at [248, 230] on p "Laser Prestations" at bounding box center [250, 227] width 59 height 10
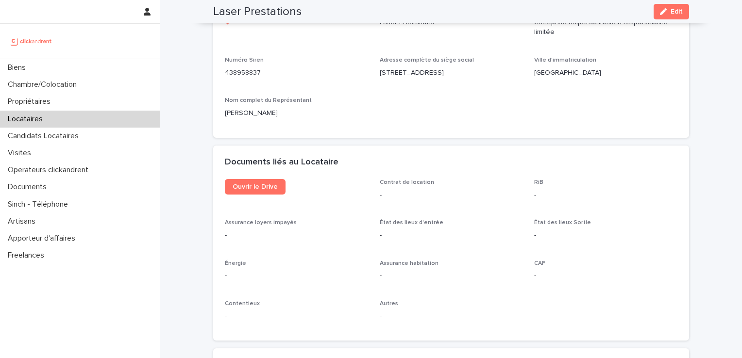
scroll to position [941, 0]
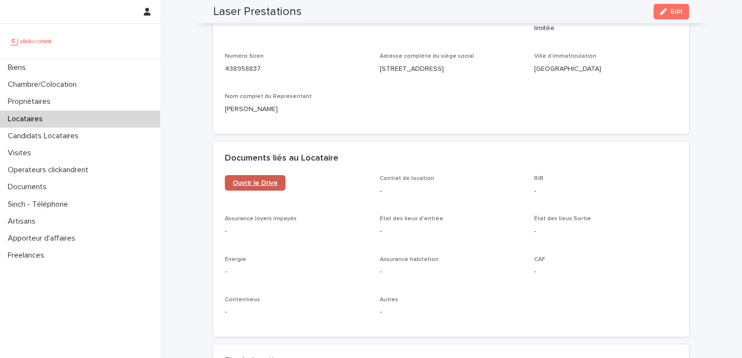
click at [259, 183] on span "Ouvrir le Drive" at bounding box center [254, 183] width 45 height 7
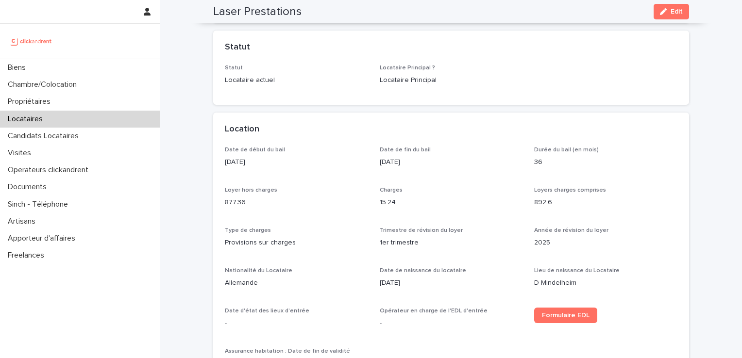
scroll to position [197, 0]
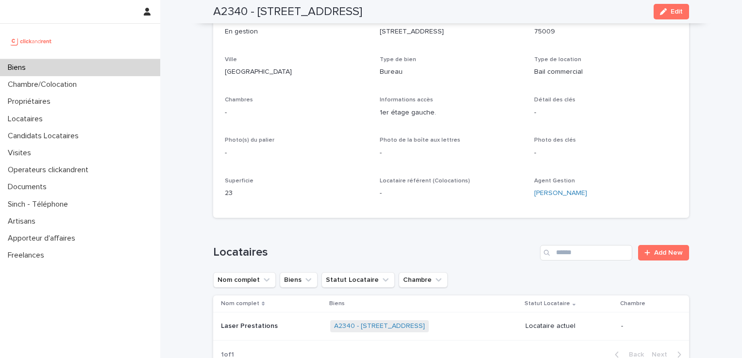
scroll to position [116, 0]
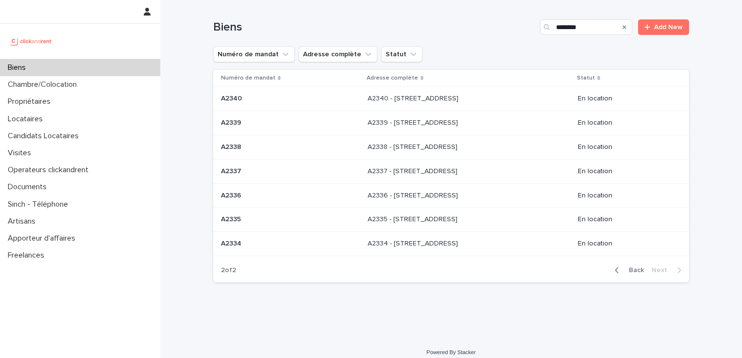
click at [248, 128] on div "A2339 A2339" at bounding box center [290, 123] width 139 height 16
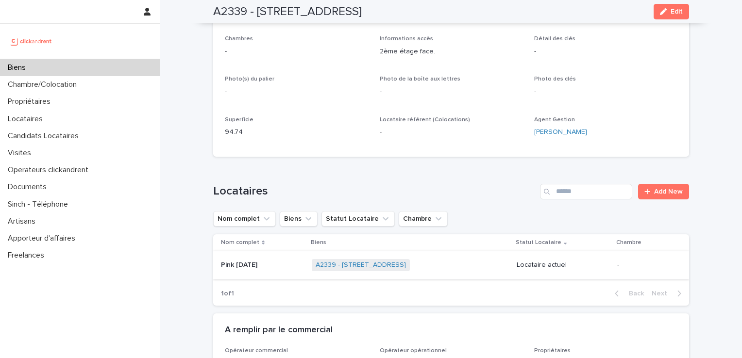
scroll to position [194, 0]
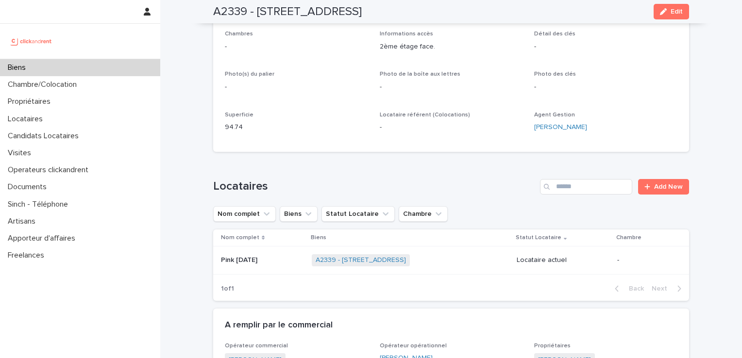
click at [241, 255] on p "Pink Monday" at bounding box center [240, 259] width 38 height 10
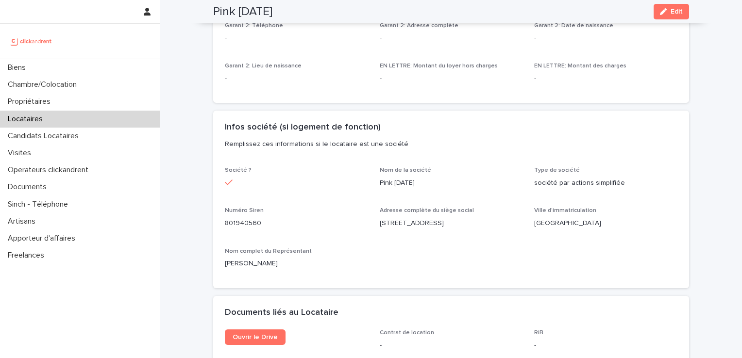
scroll to position [906, 0]
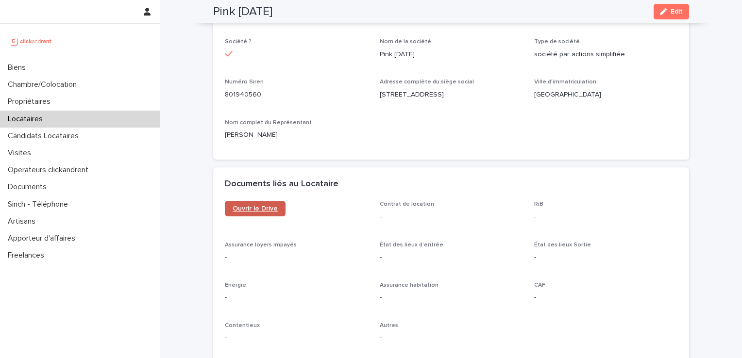
click at [259, 212] on link "Ouvrir le Drive" at bounding box center [255, 209] width 61 height 16
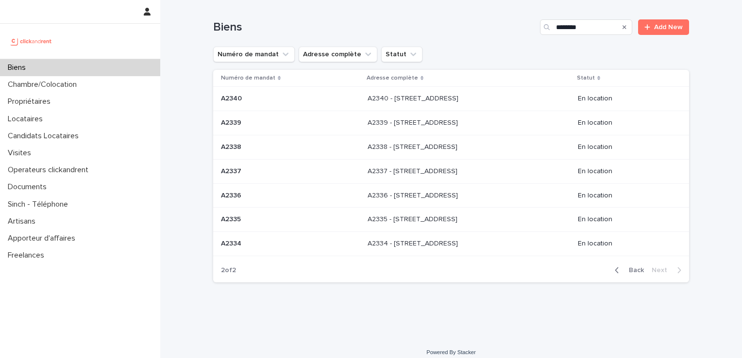
click at [242, 147] on p at bounding box center [290, 147] width 139 height 8
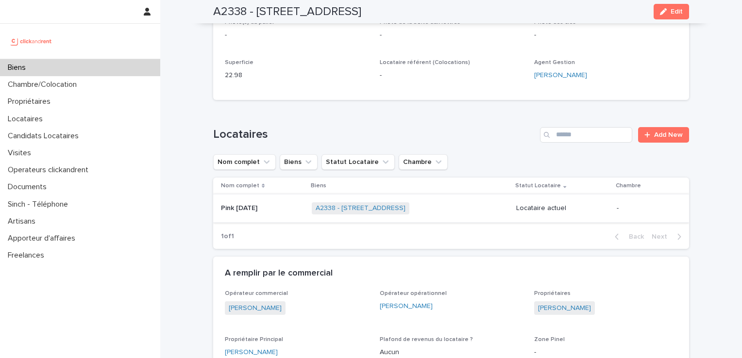
scroll to position [259, 0]
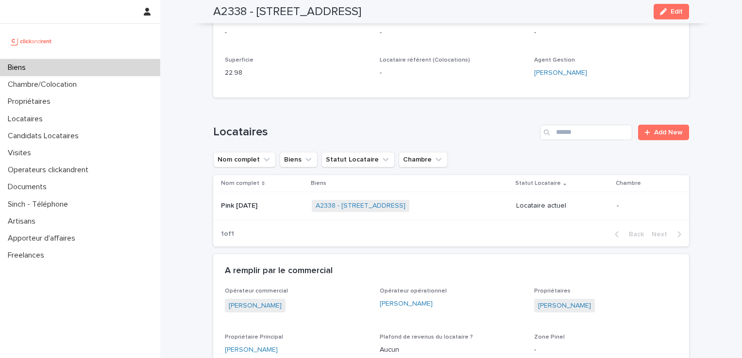
click at [238, 201] on p "Pink Monday" at bounding box center [240, 205] width 38 height 10
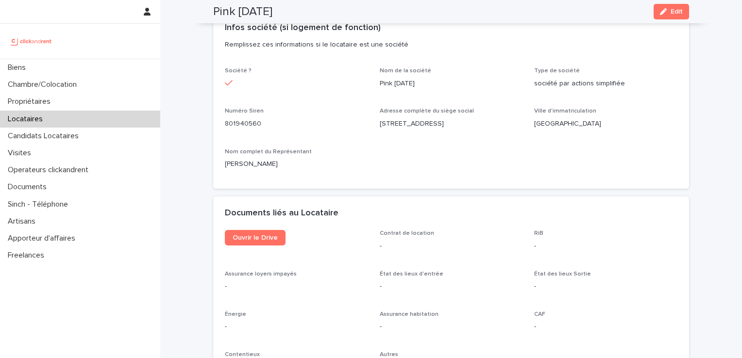
scroll to position [906, 0]
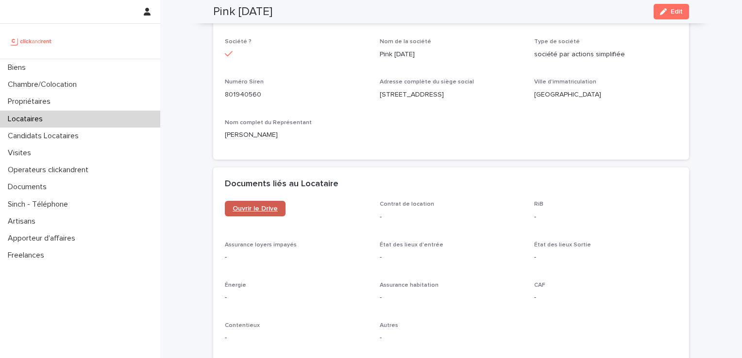
click at [255, 211] on span "Ouvrir le Drive" at bounding box center [254, 208] width 45 height 7
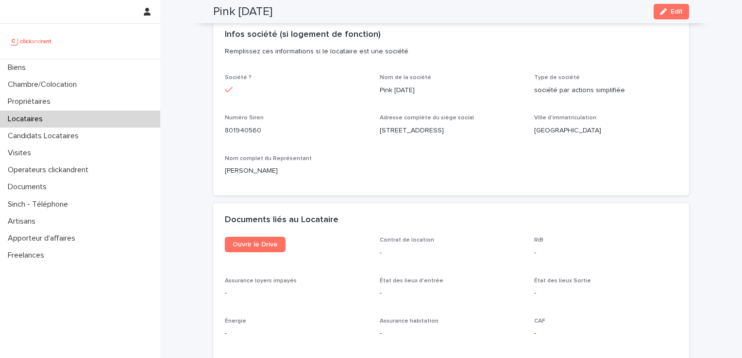
scroll to position [857, 0]
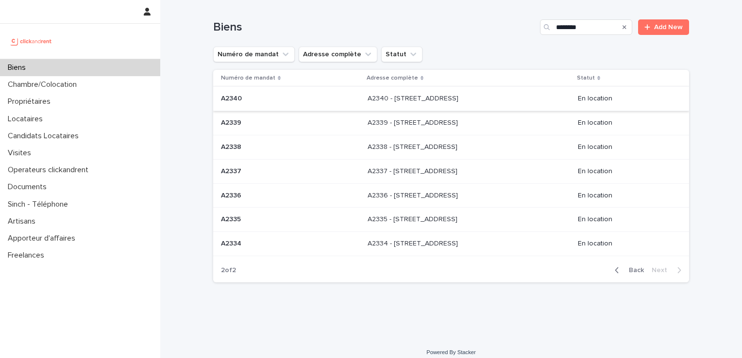
click at [268, 168] on p at bounding box center [290, 171] width 139 height 8
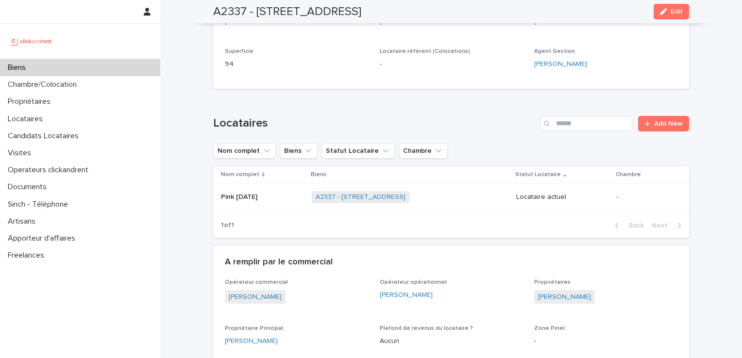
scroll to position [210, 0]
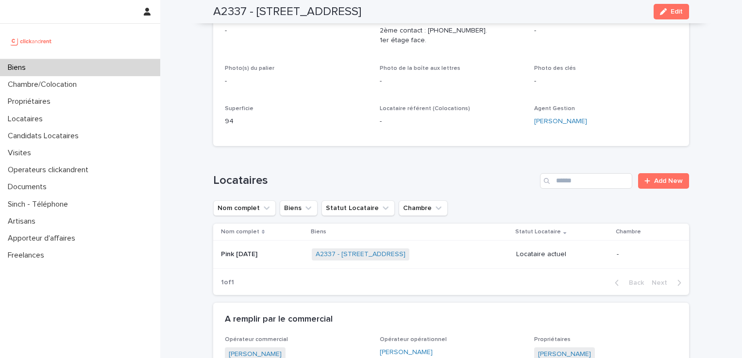
click at [231, 251] on p "Pink Monday" at bounding box center [240, 253] width 38 height 10
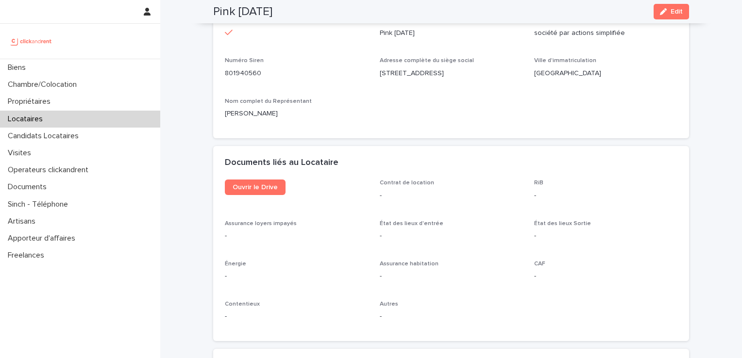
scroll to position [918, 0]
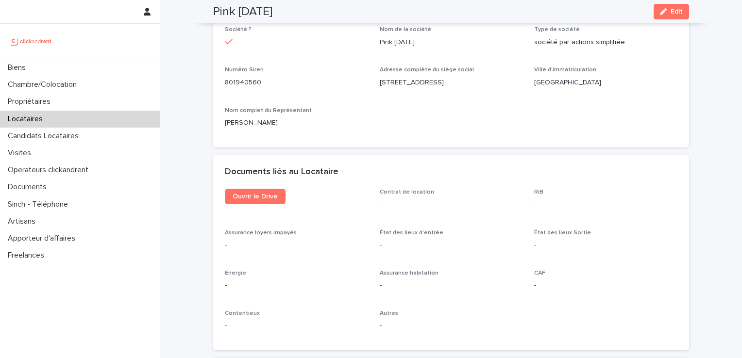
click at [247, 188] on div "Documents liés au Locataire" at bounding box center [451, 172] width 476 height 34
click at [249, 188] on div "Documents liés au Locataire" at bounding box center [451, 172] width 476 height 34
click at [241, 194] on span "Ouvrir le Drive" at bounding box center [254, 196] width 45 height 7
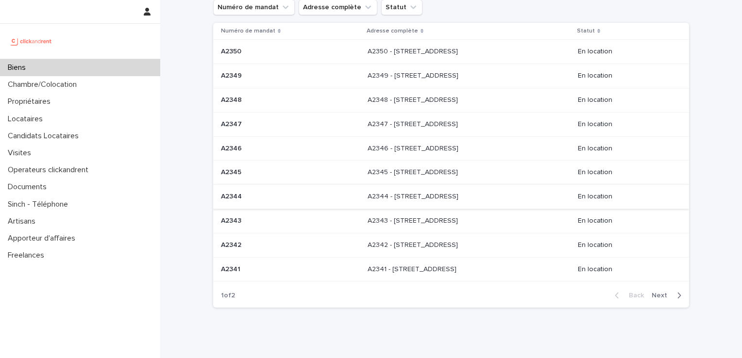
scroll to position [47, 0]
click at [669, 303] on div "Back Next" at bounding box center [648, 296] width 82 height 24
click at [668, 297] on span "Next" at bounding box center [661, 296] width 21 height 7
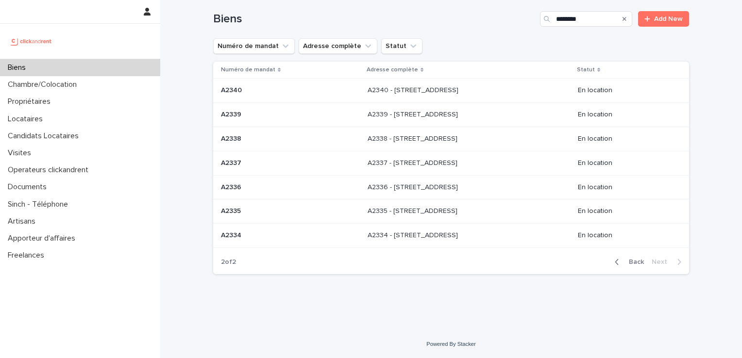
scroll to position [7, 0]
click at [250, 239] on p at bounding box center [290, 237] width 139 height 8
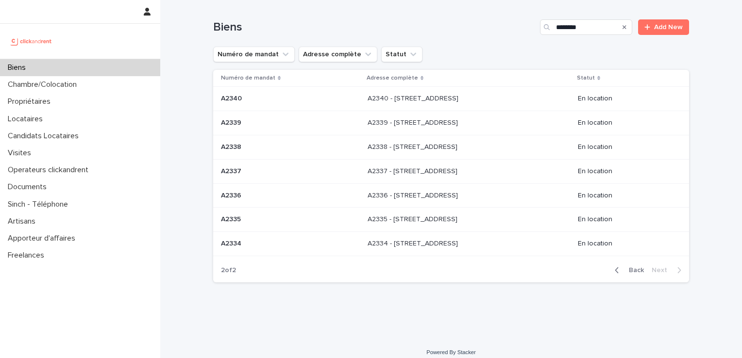
click at [241, 194] on p at bounding box center [290, 196] width 139 height 8
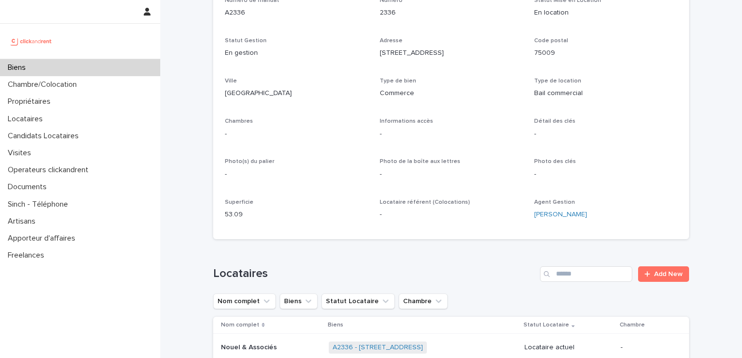
scroll to position [113, 0]
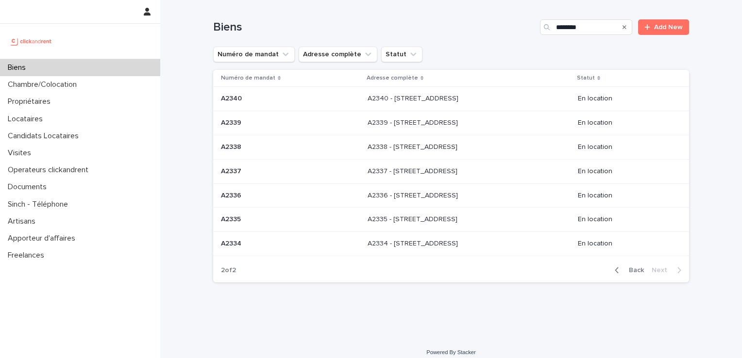
click at [281, 222] on p at bounding box center [290, 219] width 139 height 8
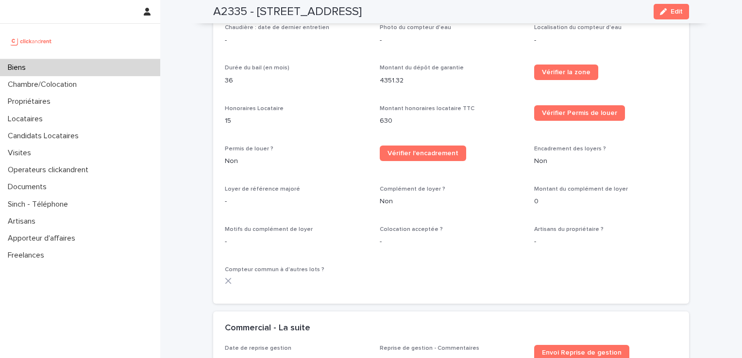
scroll to position [1025, 0]
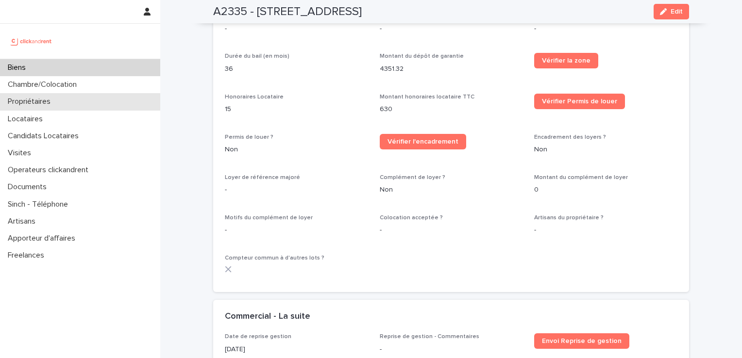
click at [59, 101] on div "Propriétaires" at bounding box center [80, 101] width 160 height 17
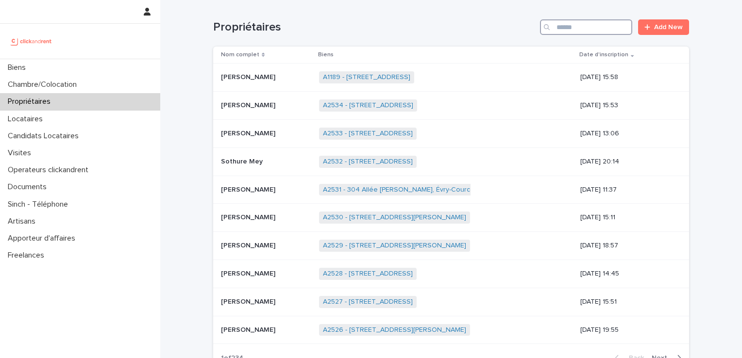
click at [571, 32] on input "Search" at bounding box center [586, 27] width 92 height 16
type input "********"
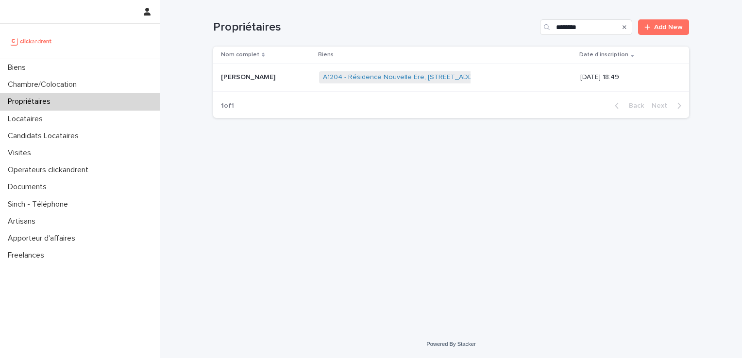
click at [251, 75] on p "Thomas Scherrer" at bounding box center [249, 76] width 56 height 10
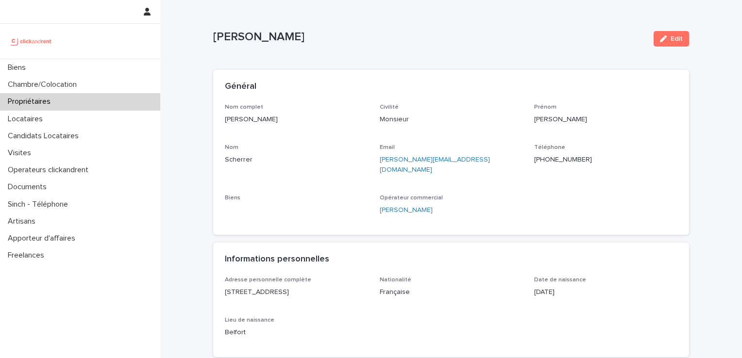
drag, startPoint x: 319, startPoint y: 45, endPoint x: 208, endPoint y: 43, distance: 111.6
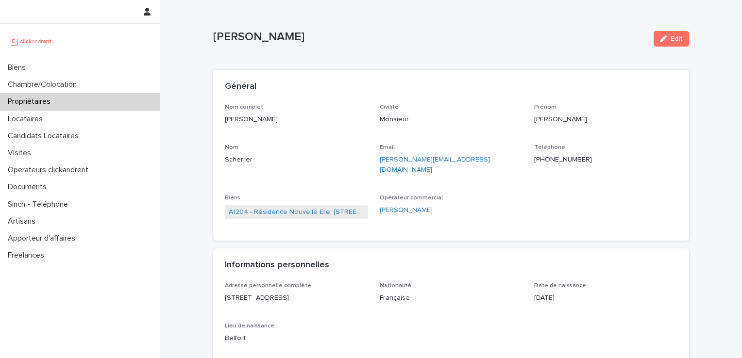
copy p "Thomas Scherrer"
click at [39, 99] on p "Propriétaires" at bounding box center [31, 101] width 54 height 9
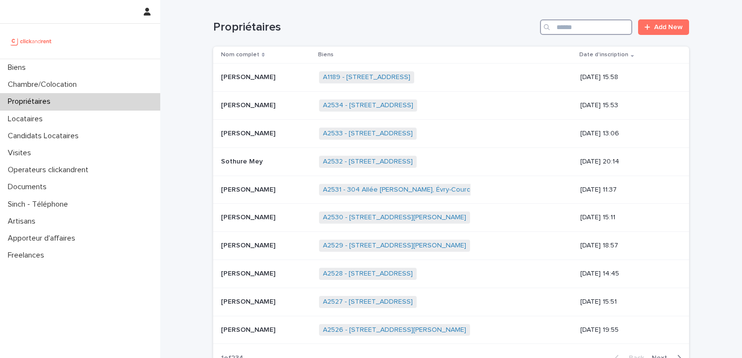
click at [558, 28] on input "Search" at bounding box center [586, 27] width 92 height 16
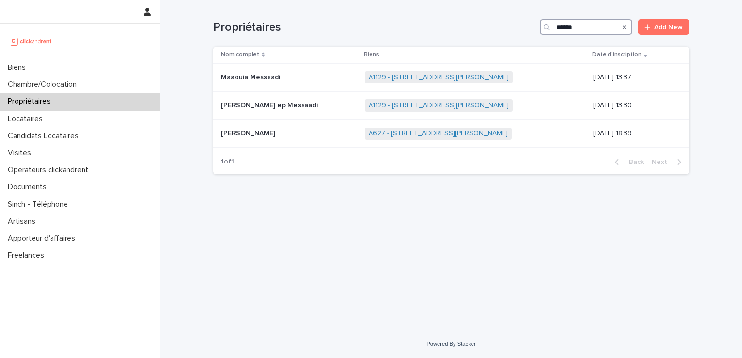
type input "******"
click at [273, 75] on p "Maaouia Messaadi" at bounding box center [251, 76] width 61 height 10
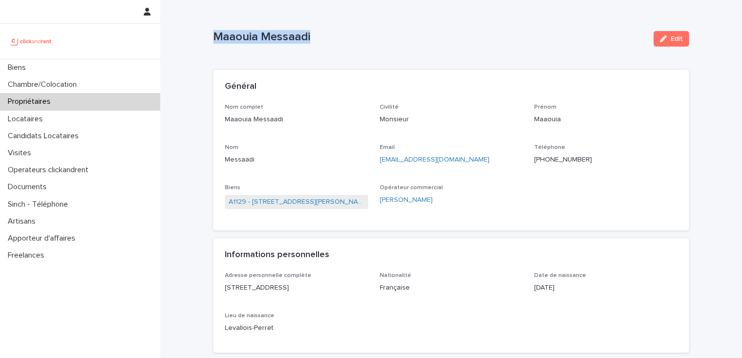
drag, startPoint x: 328, startPoint y: 32, endPoint x: 198, endPoint y: 33, distance: 130.1
copy p "Maaouia Messaadi"
click at [27, 101] on p "Propriétaires" at bounding box center [31, 101] width 54 height 9
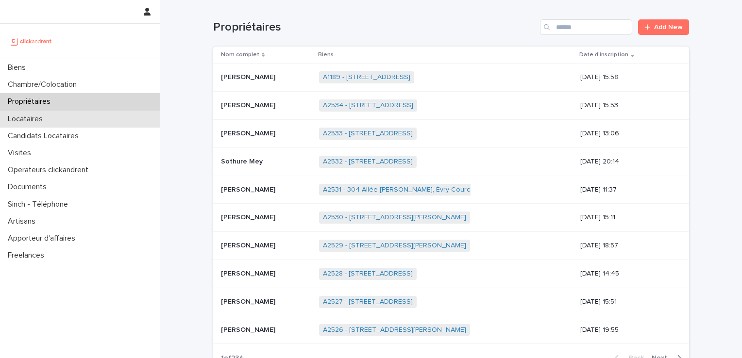
click at [29, 121] on p "Locataires" at bounding box center [27, 119] width 47 height 9
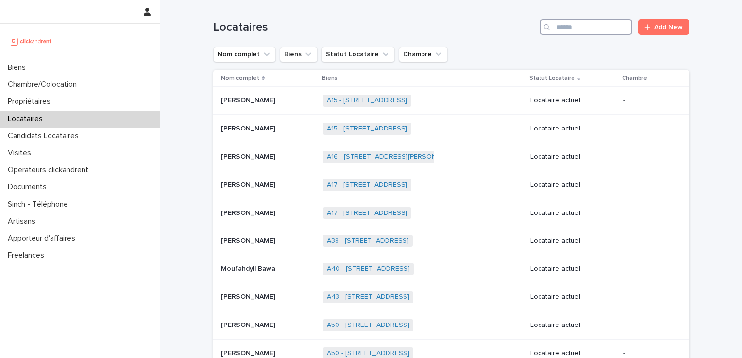
click at [561, 28] on input "Search" at bounding box center [586, 27] width 92 height 16
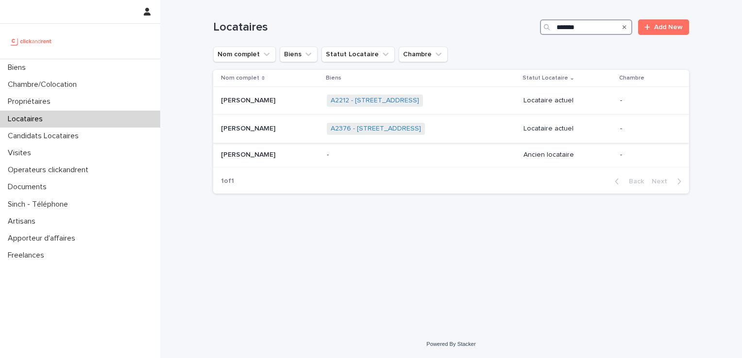
type input "*******"
click at [265, 129] on p "Anne Solene Thibaud" at bounding box center [249, 128] width 56 height 10
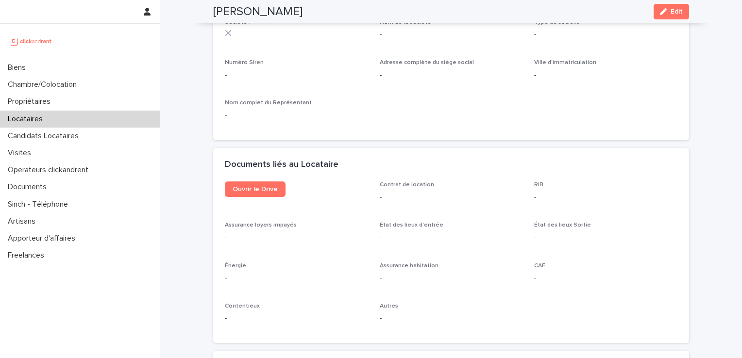
scroll to position [947, 0]
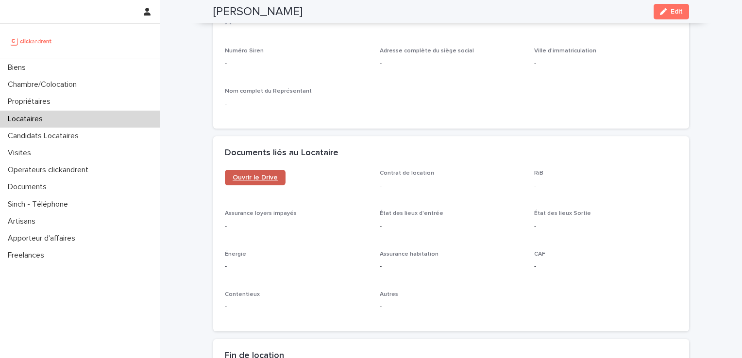
click at [260, 177] on span "Ouvrir le Drive" at bounding box center [254, 177] width 45 height 7
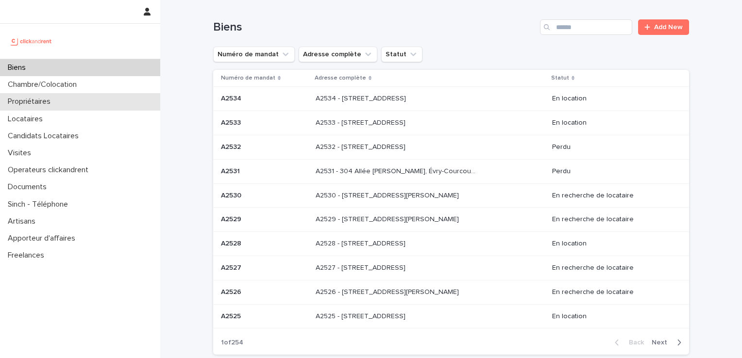
click at [58, 101] on p "Propriétaires" at bounding box center [31, 101] width 54 height 9
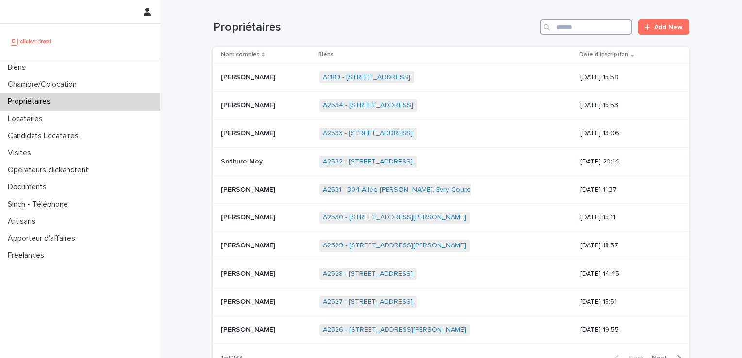
click at [604, 27] on input "Search" at bounding box center [586, 27] width 92 height 16
type input "******"
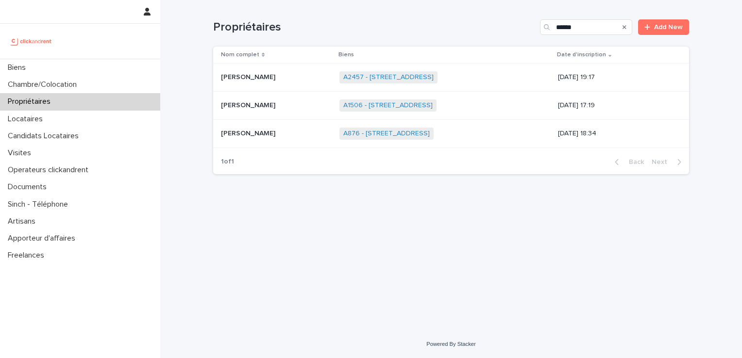
click at [251, 76] on p "[PERSON_NAME]" at bounding box center [249, 76] width 56 height 10
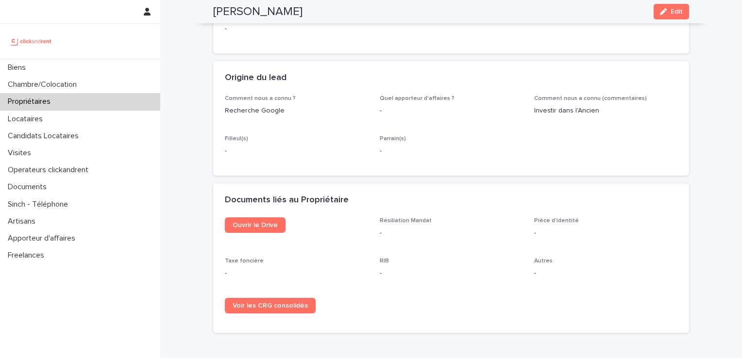
scroll to position [490, 0]
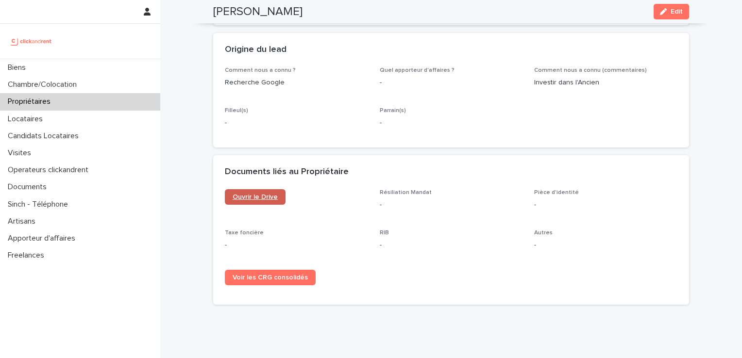
click at [250, 197] on span "Ouvrir le Drive" at bounding box center [254, 197] width 45 height 7
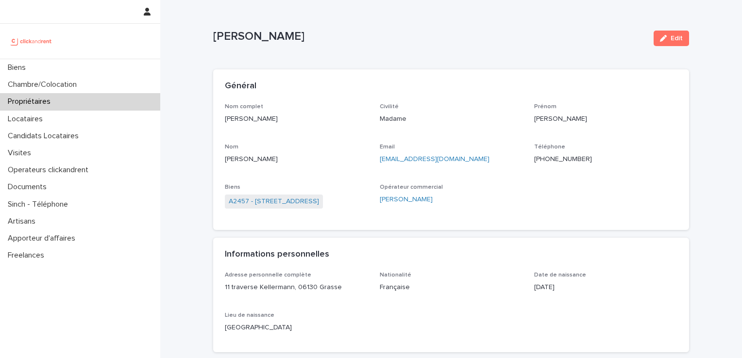
scroll to position [0, 0]
click at [283, 202] on link "A2457 - [STREET_ADDRESS]" at bounding box center [274, 202] width 90 height 10
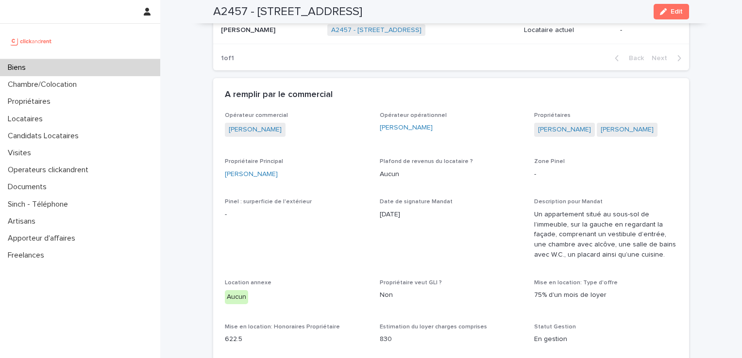
scroll to position [453, 0]
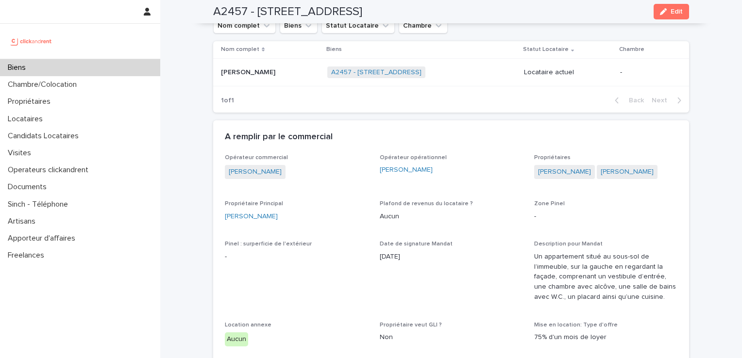
click at [254, 77] on p "[PERSON_NAME]" at bounding box center [249, 71] width 56 height 10
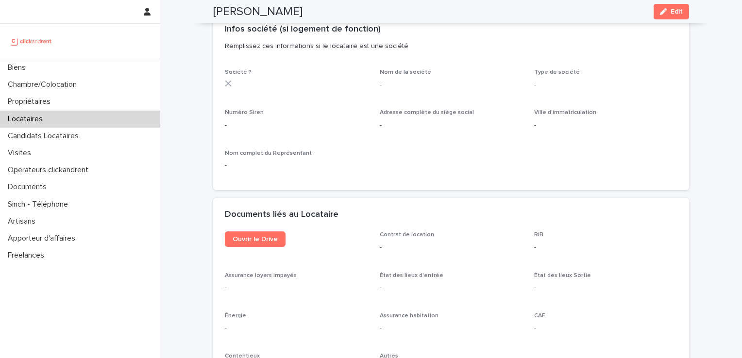
scroll to position [954, 0]
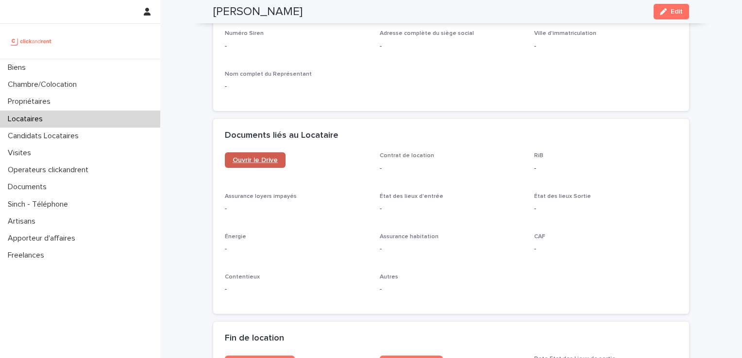
click at [256, 164] on link "Ouvrir le Drive" at bounding box center [255, 160] width 61 height 16
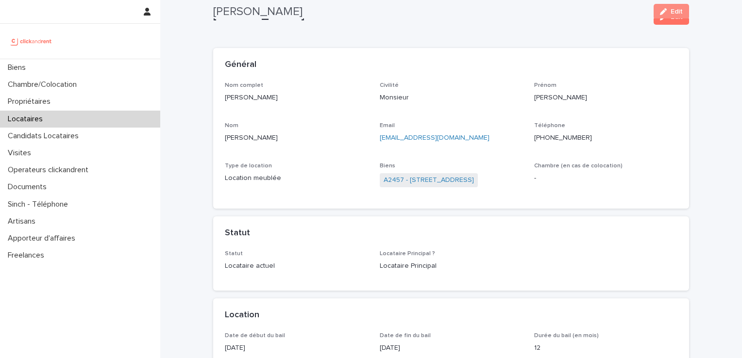
scroll to position [0, 0]
